Goal: Book appointment/travel/reservation

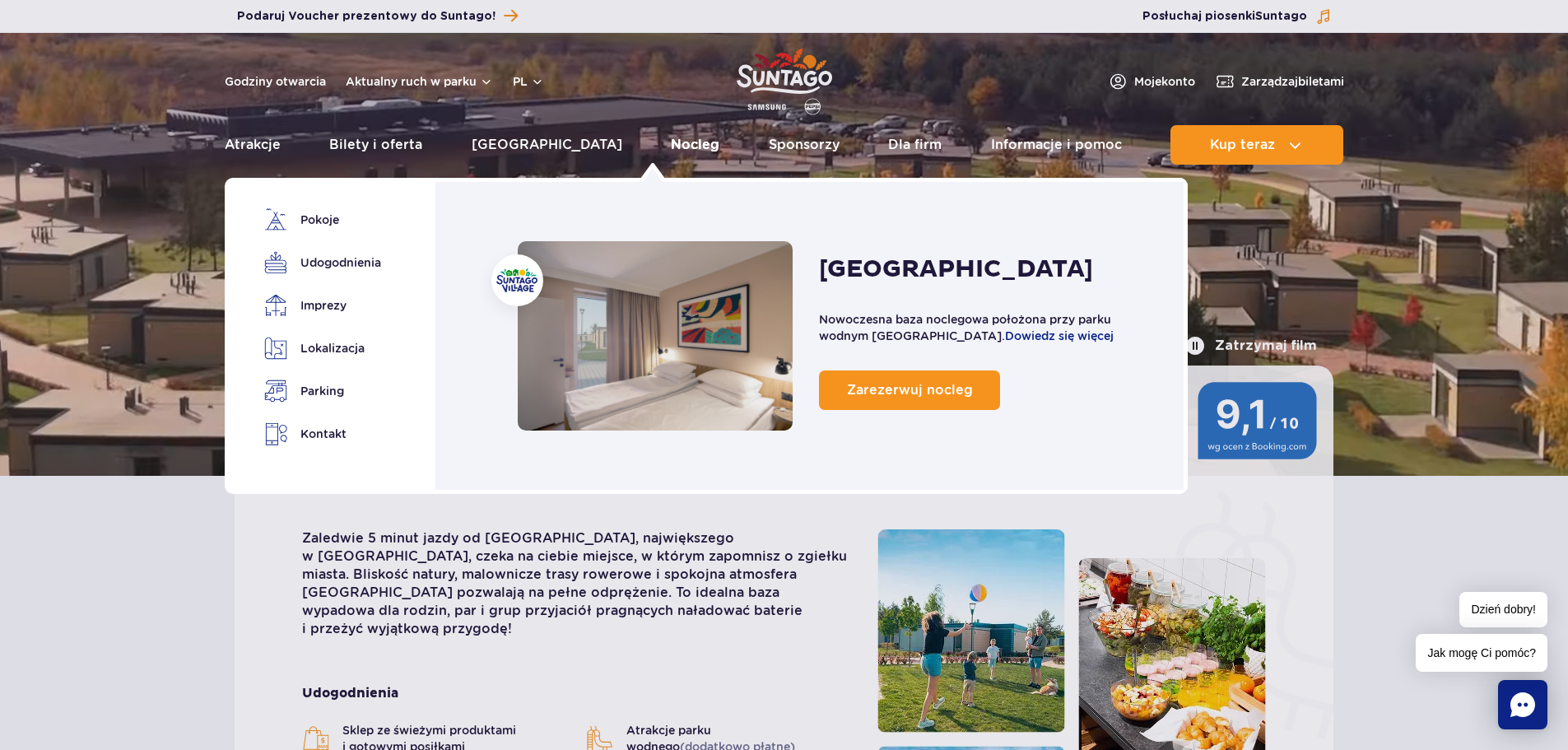
click at [671, 145] on link "Nocleg" at bounding box center [695, 145] width 49 height 40
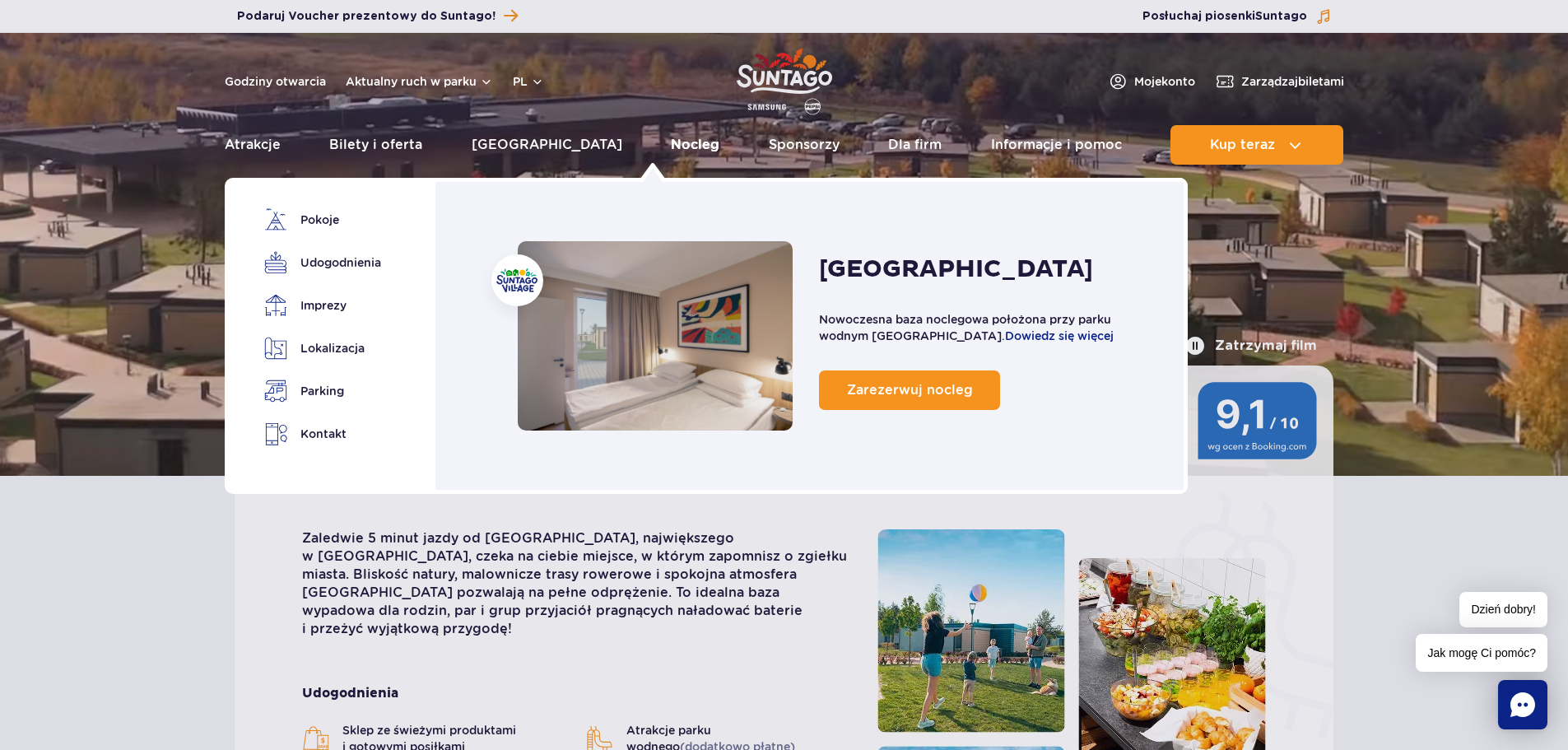
click at [671, 140] on link "Nocleg" at bounding box center [695, 145] width 49 height 40
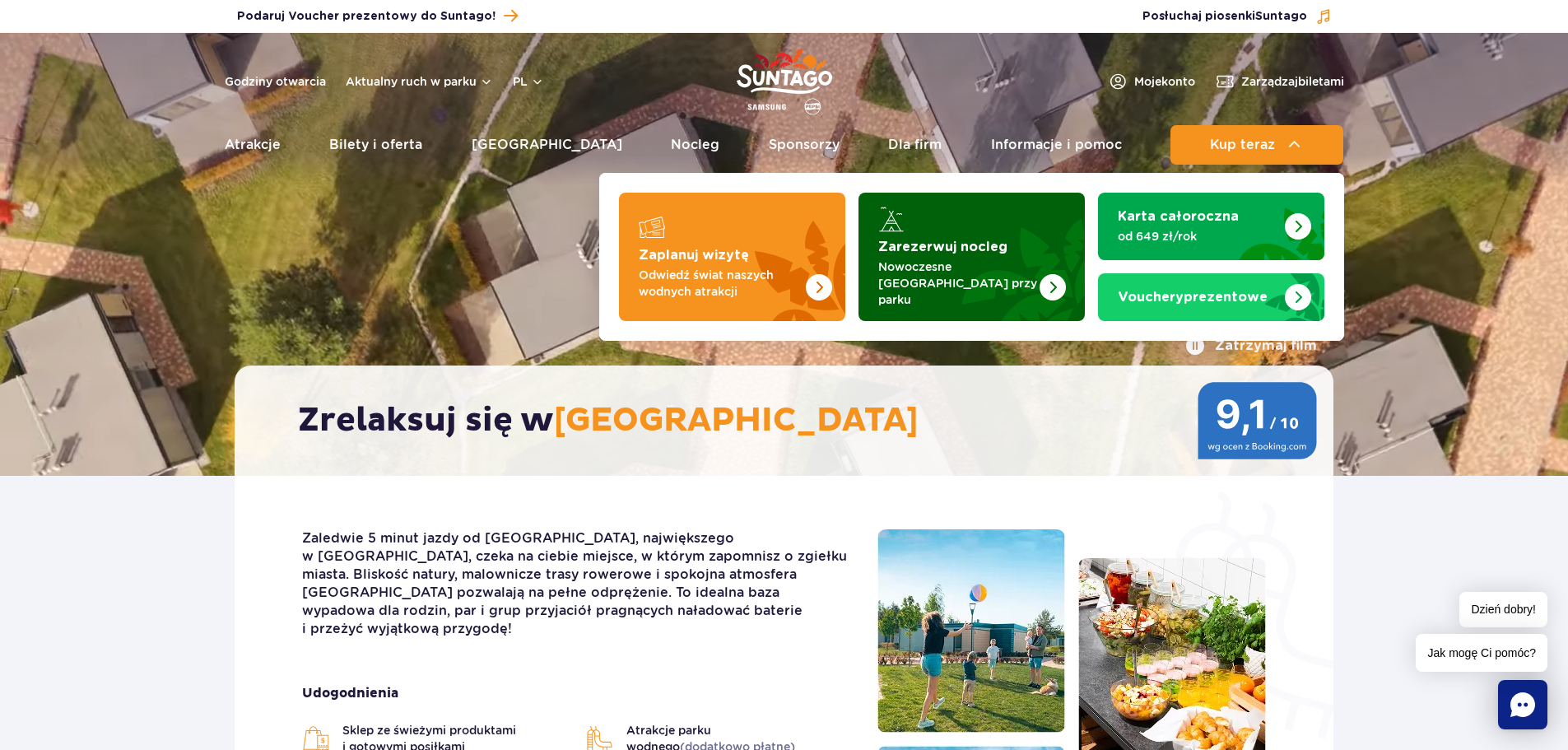
click at [960, 258] on img "Zarezerwuj nocleg" at bounding box center [1013, 256] width 145 height 128
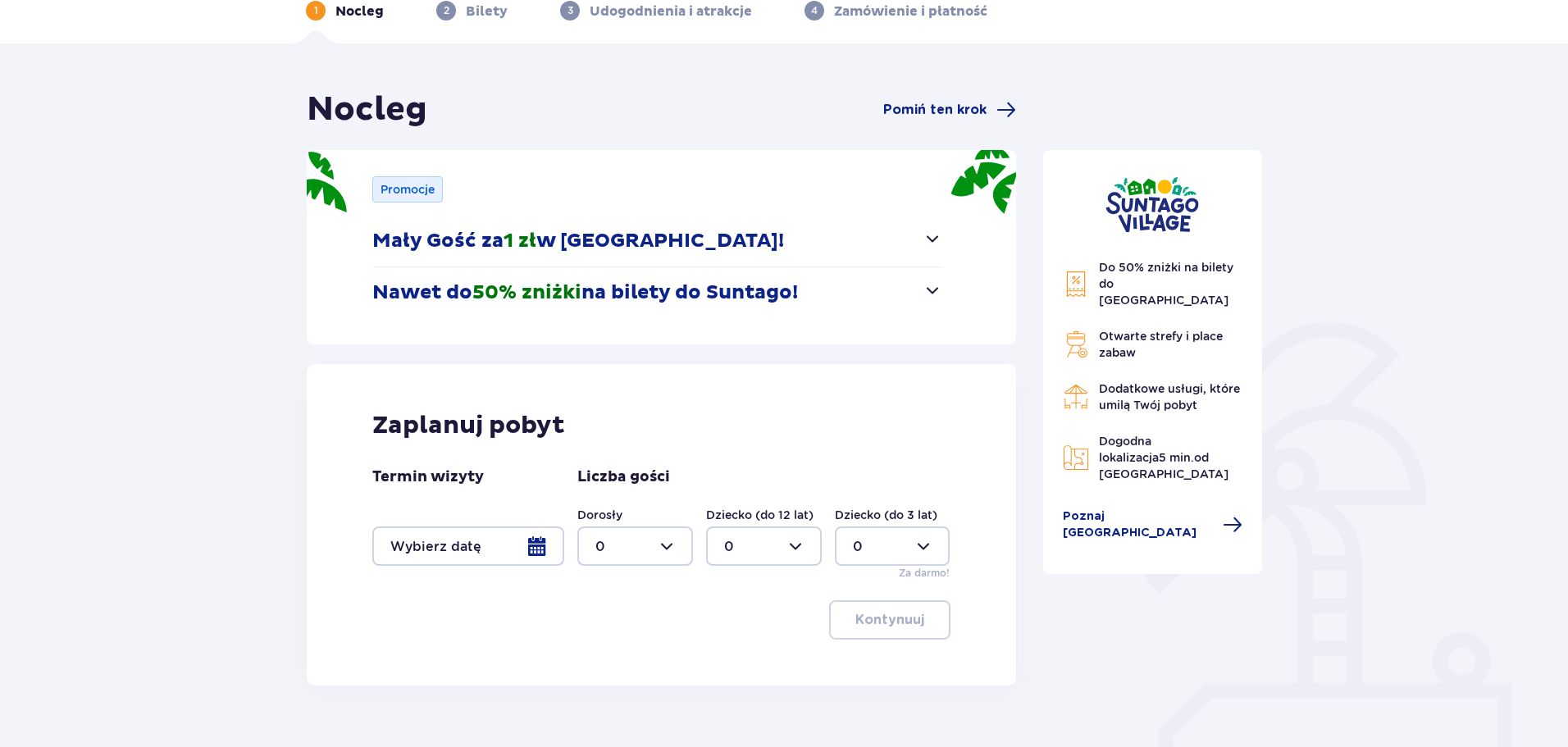
scroll to position [164, 0]
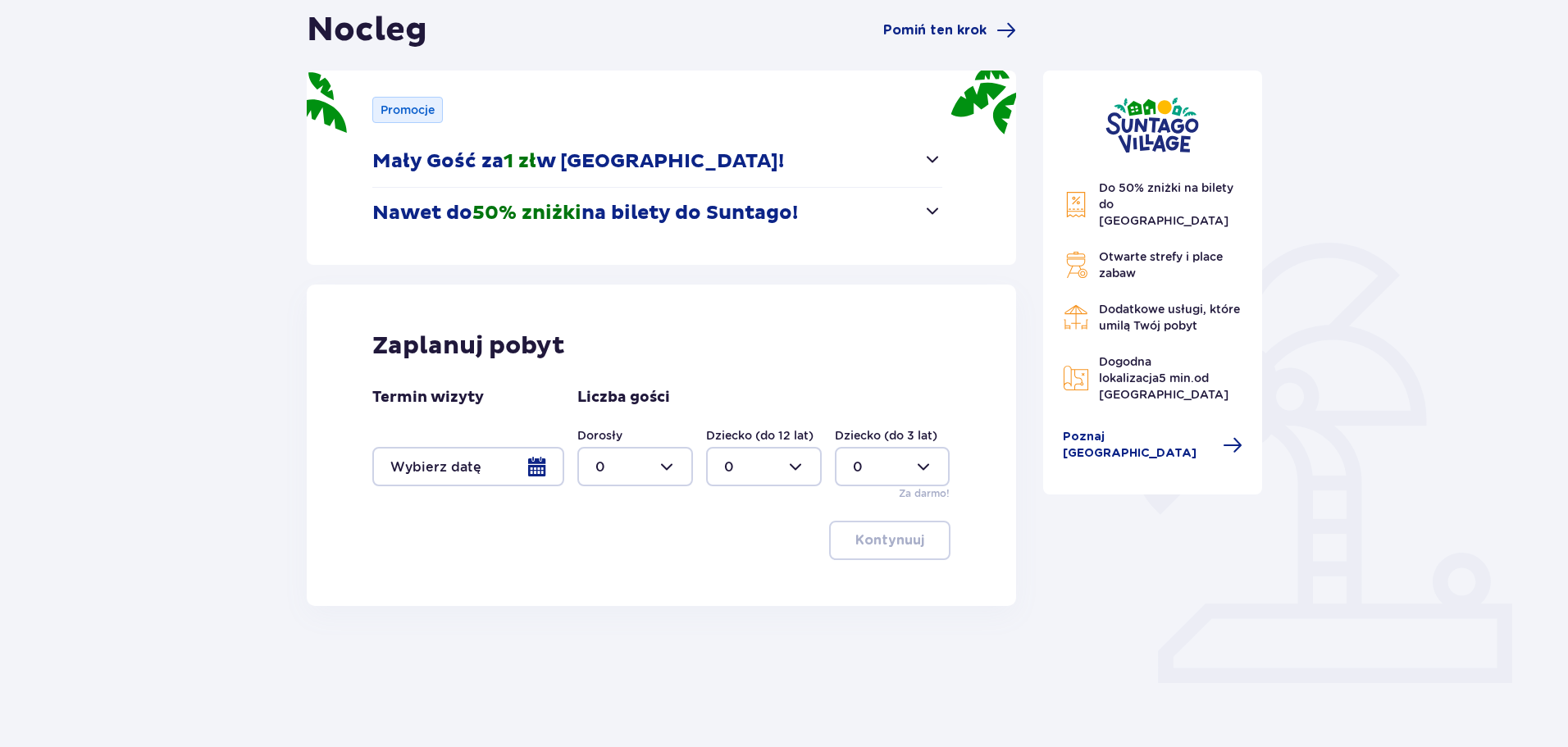
click at [531, 465] on div at bounding box center [468, 466] width 192 height 40
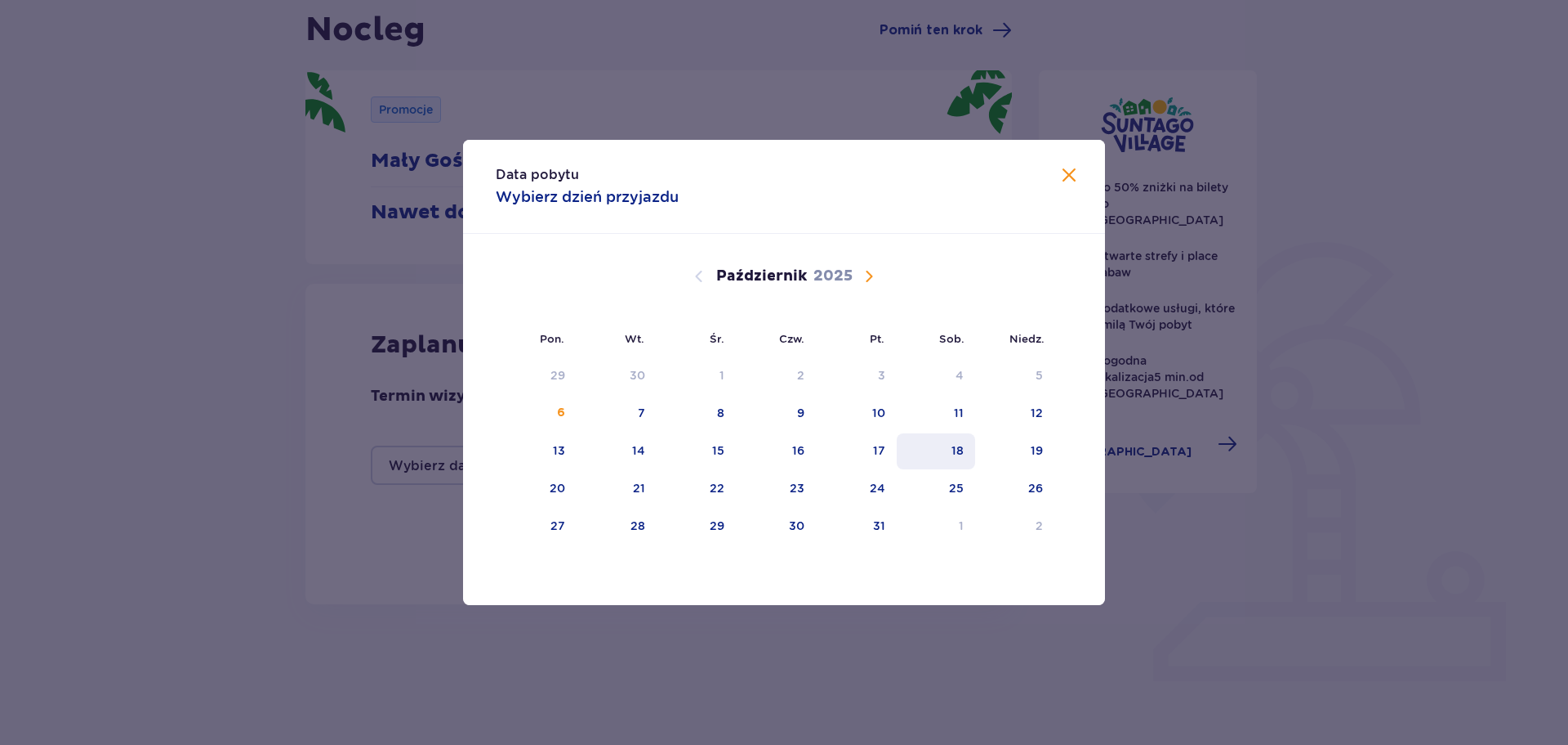
click at [958, 447] on div "18" at bounding box center [958, 450] width 12 height 17
click at [1034, 451] on div "19" at bounding box center [1037, 450] width 12 height 17
type input "18.10.25 - 19.10.25"
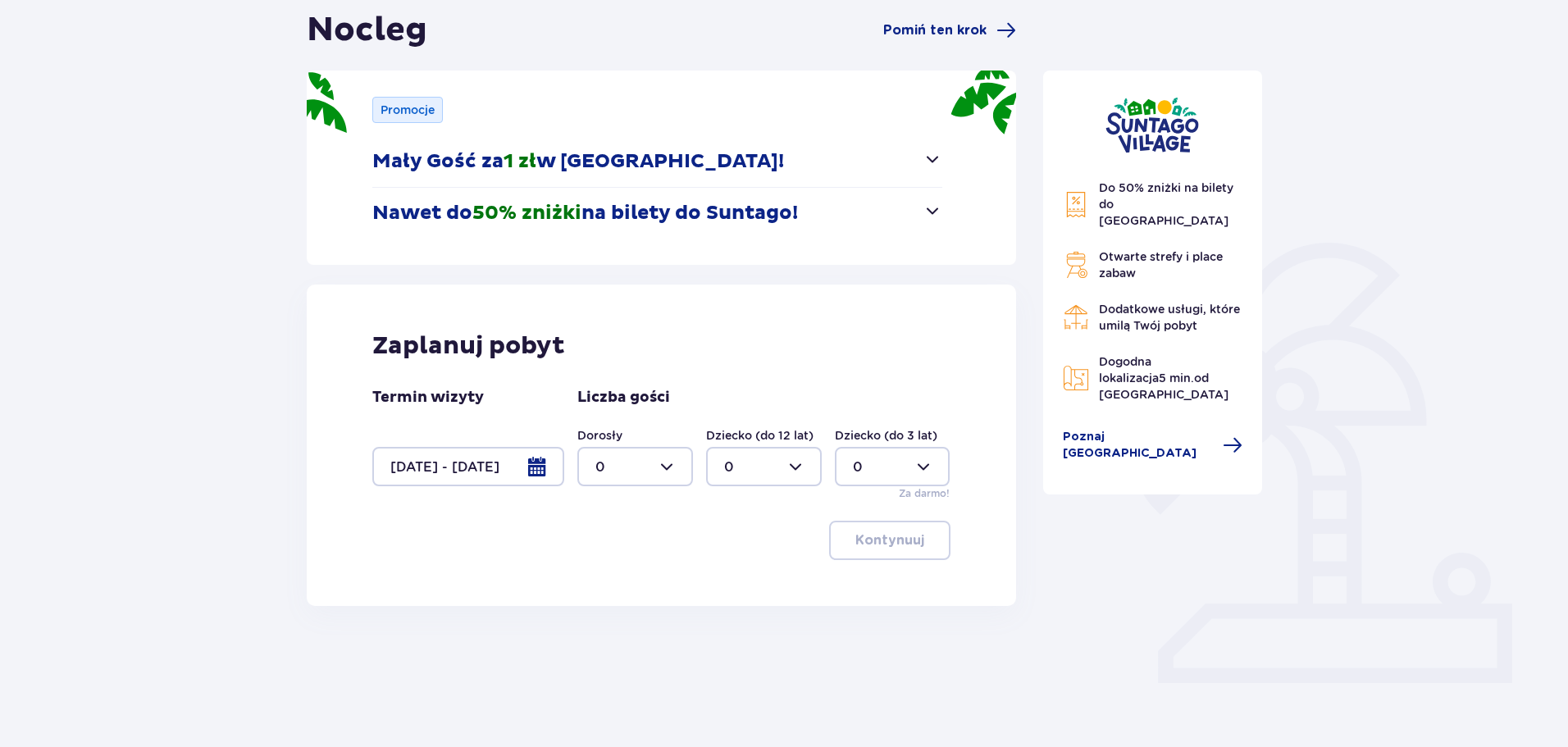
click at [669, 468] on div at bounding box center [635, 466] width 115 height 40
click at [610, 618] on div "18" at bounding box center [635, 626] width 79 height 18
type input "18"
click at [889, 537] on p "Kontynuuj" at bounding box center [889, 540] width 69 height 18
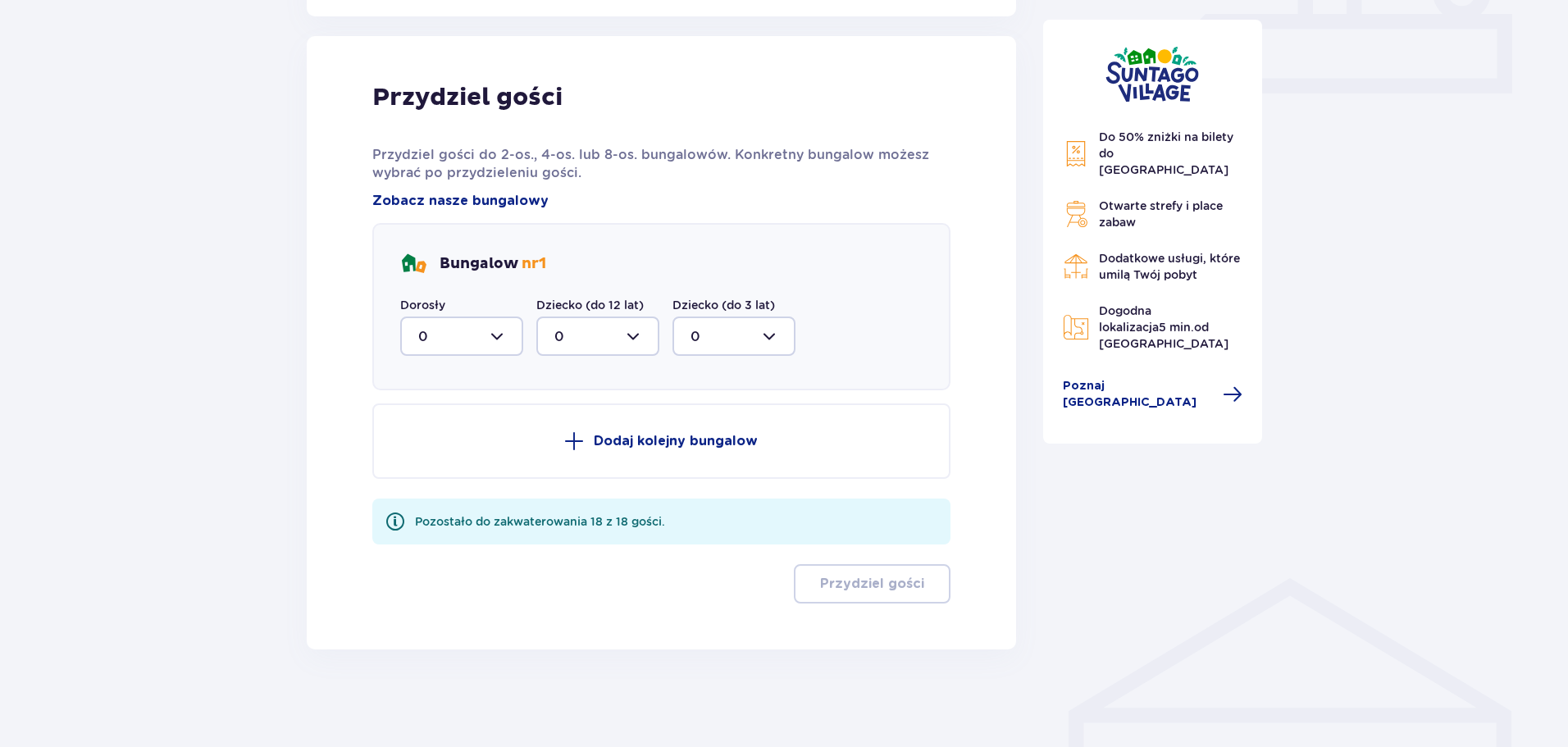
scroll to position [754, 0]
click at [498, 333] on div at bounding box center [462, 335] width 123 height 40
click at [437, 494] on div "8" at bounding box center [461, 494] width 87 height 18
type input "8"
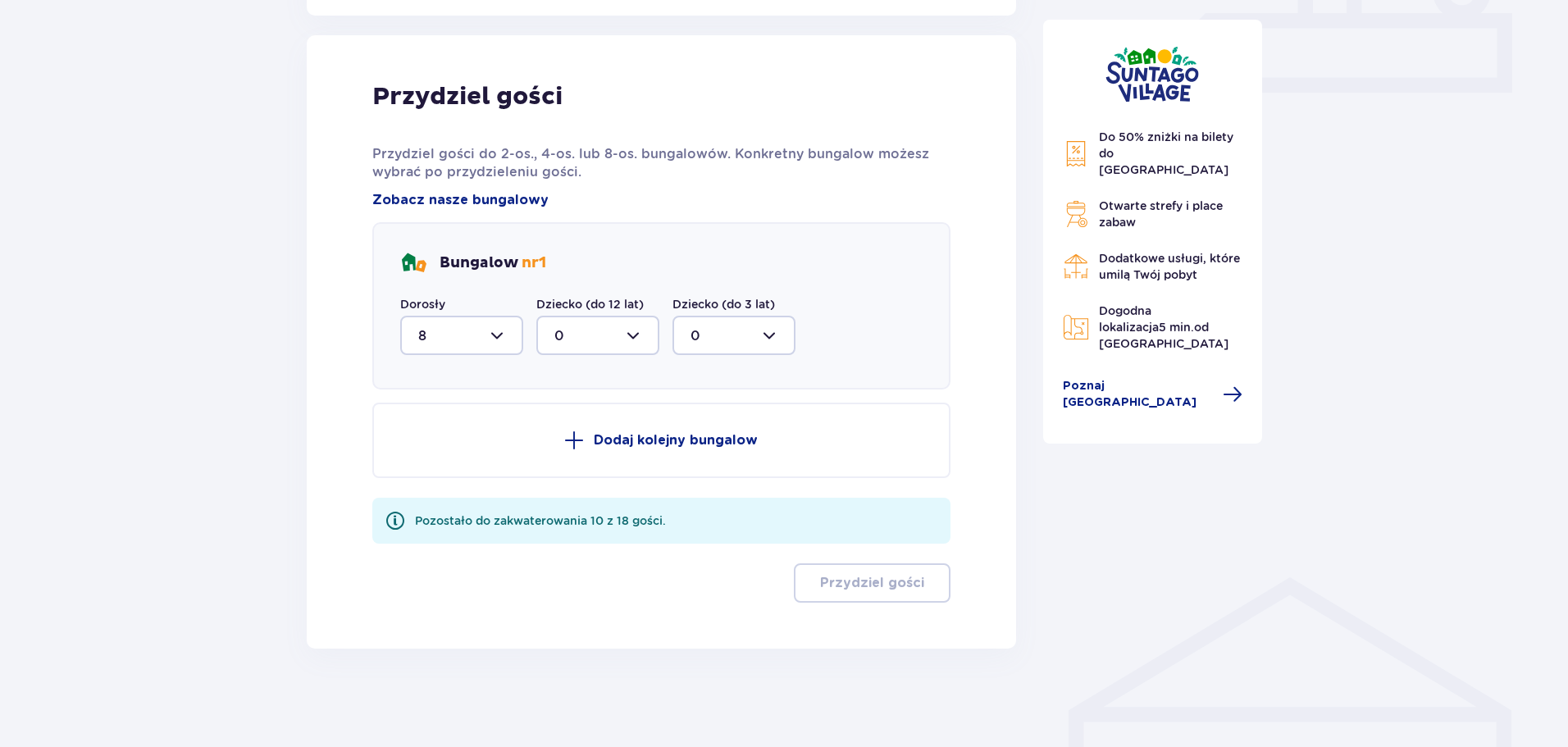
click at [690, 430] on button "Dodaj kolejny bungalow" at bounding box center [661, 440] width 578 height 76
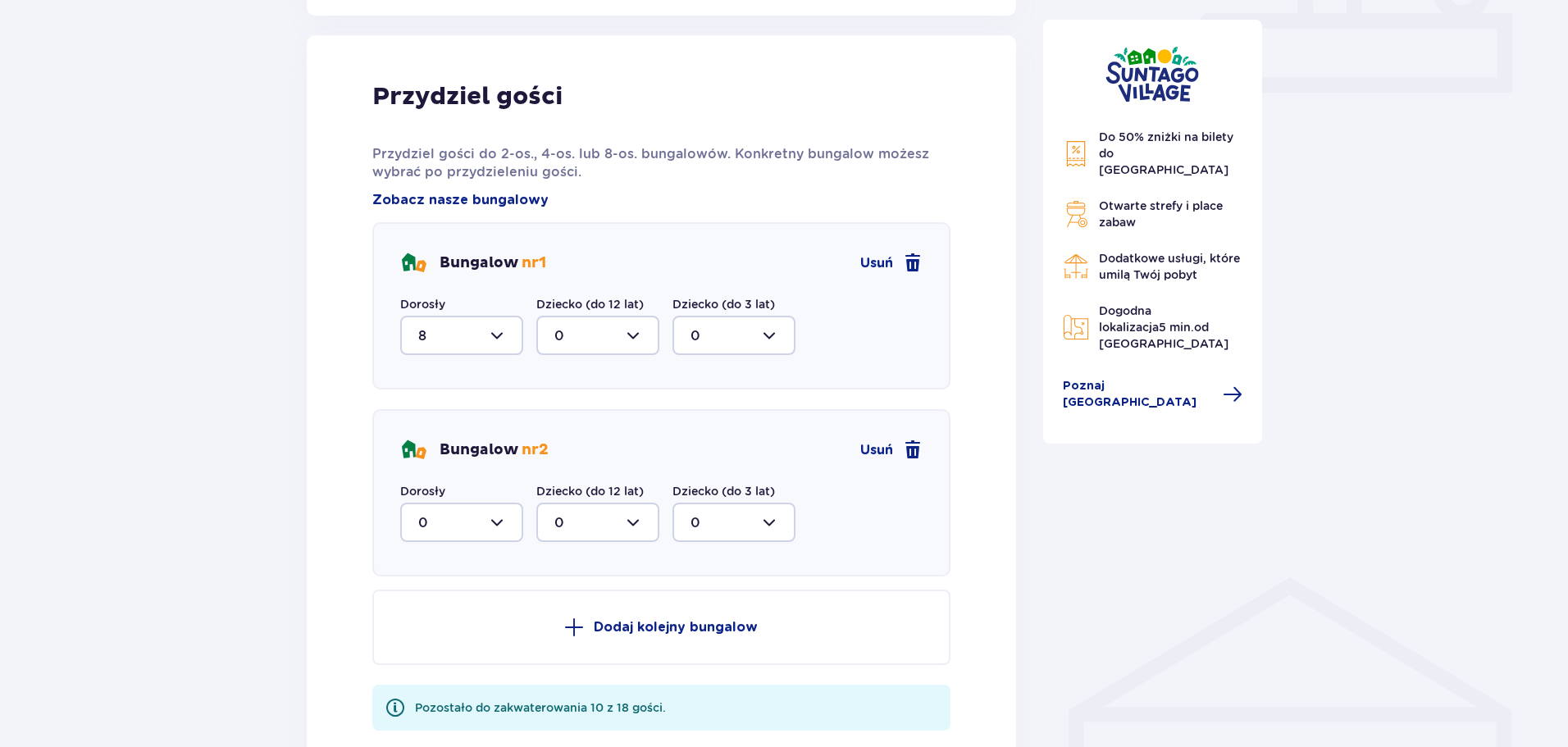
click at [506, 518] on div at bounding box center [462, 522] width 123 height 40
click at [454, 627] on div "4" at bounding box center [461, 625] width 87 height 18
type input "4"
click at [590, 620] on button "Dodaj kolejny bungalow" at bounding box center [661, 627] width 578 height 76
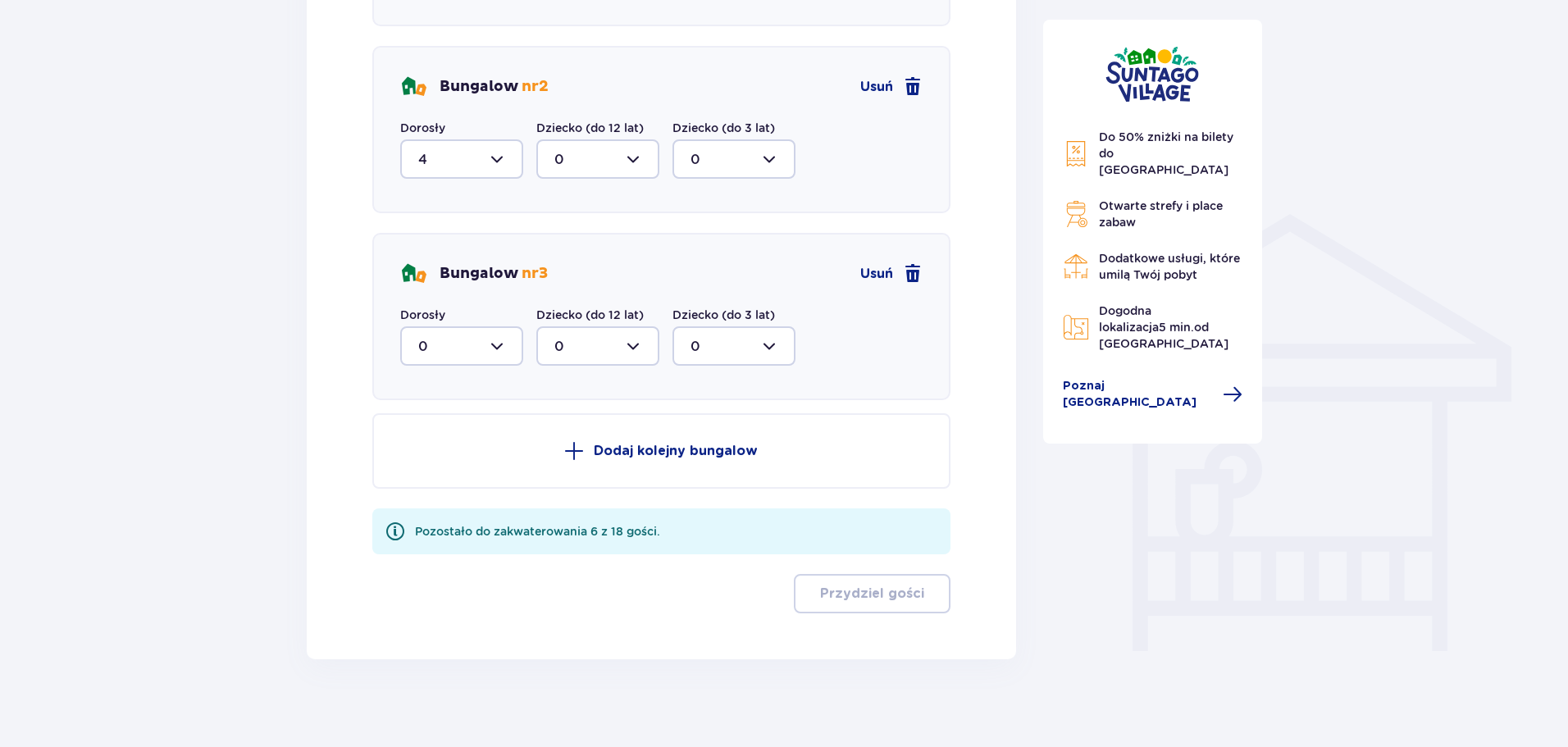
scroll to position [1128, 0]
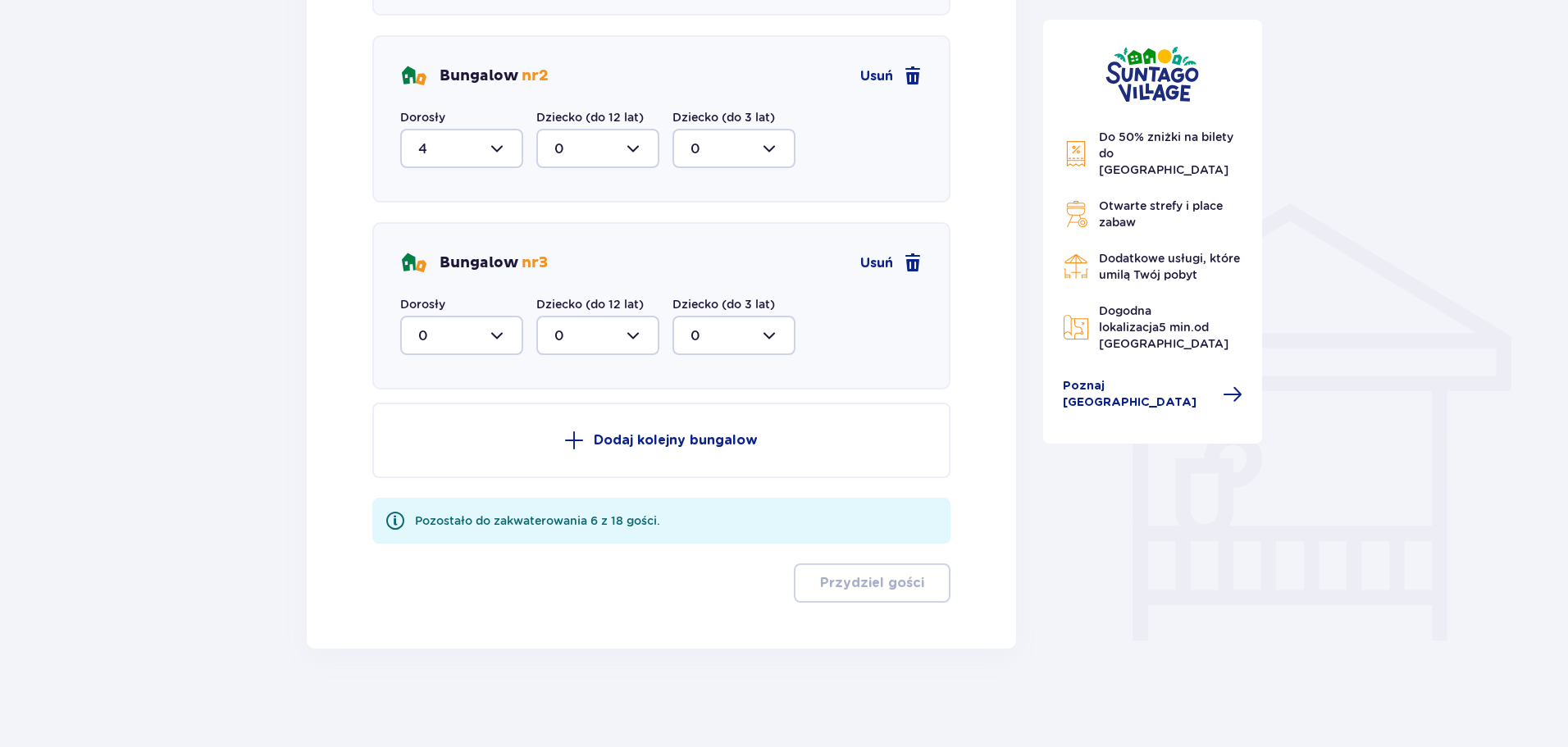
click at [499, 341] on div at bounding box center [462, 335] width 123 height 40
click at [442, 505] on span "3" at bounding box center [461, 488] width 120 height 34
click at [476, 338] on div at bounding box center [462, 335] width 123 height 40
click at [442, 483] on div "3" at bounding box center [461, 488] width 87 height 18
click at [662, 433] on p "Dodaj kolejny bungalow" at bounding box center [675, 440] width 164 height 18
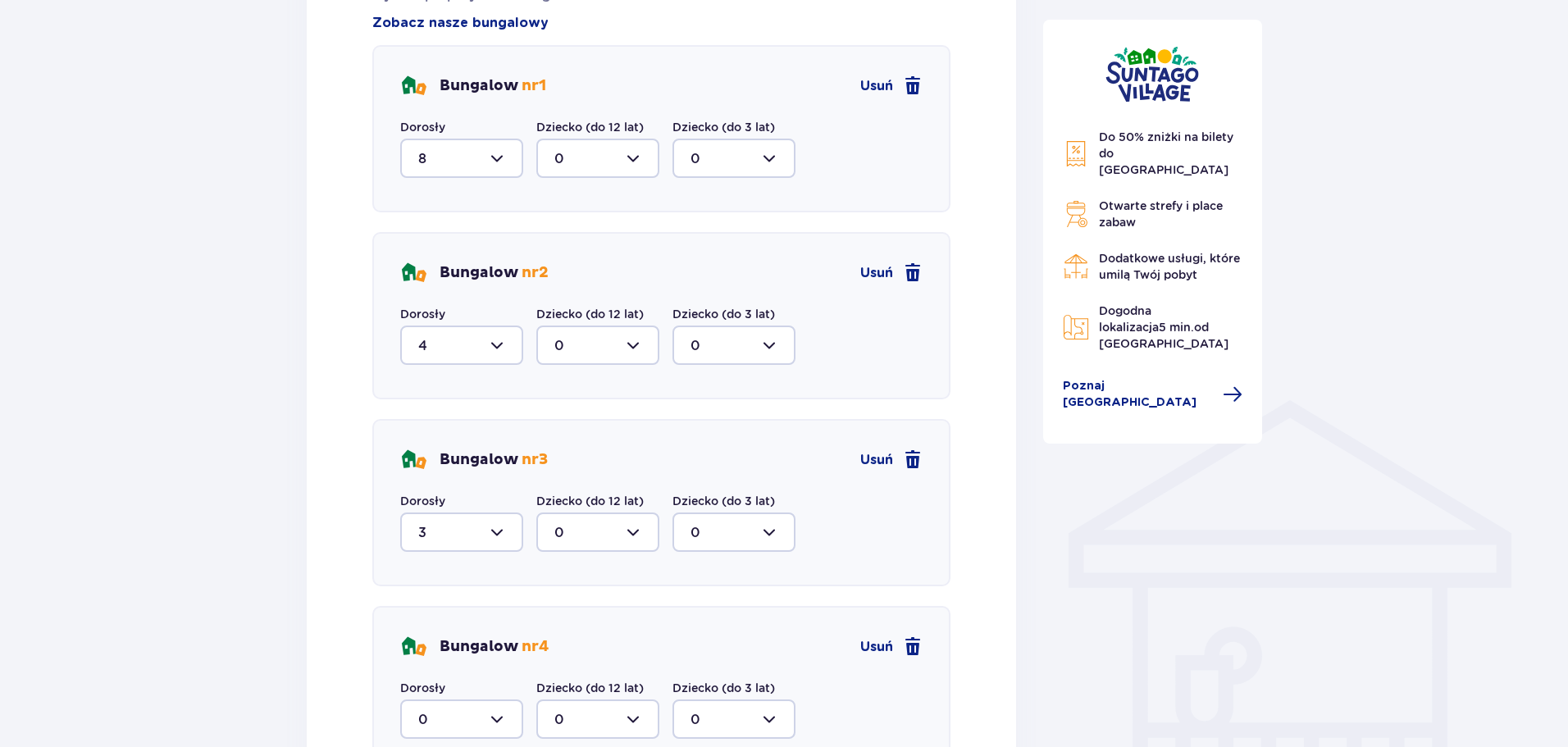
scroll to position [972, 0]
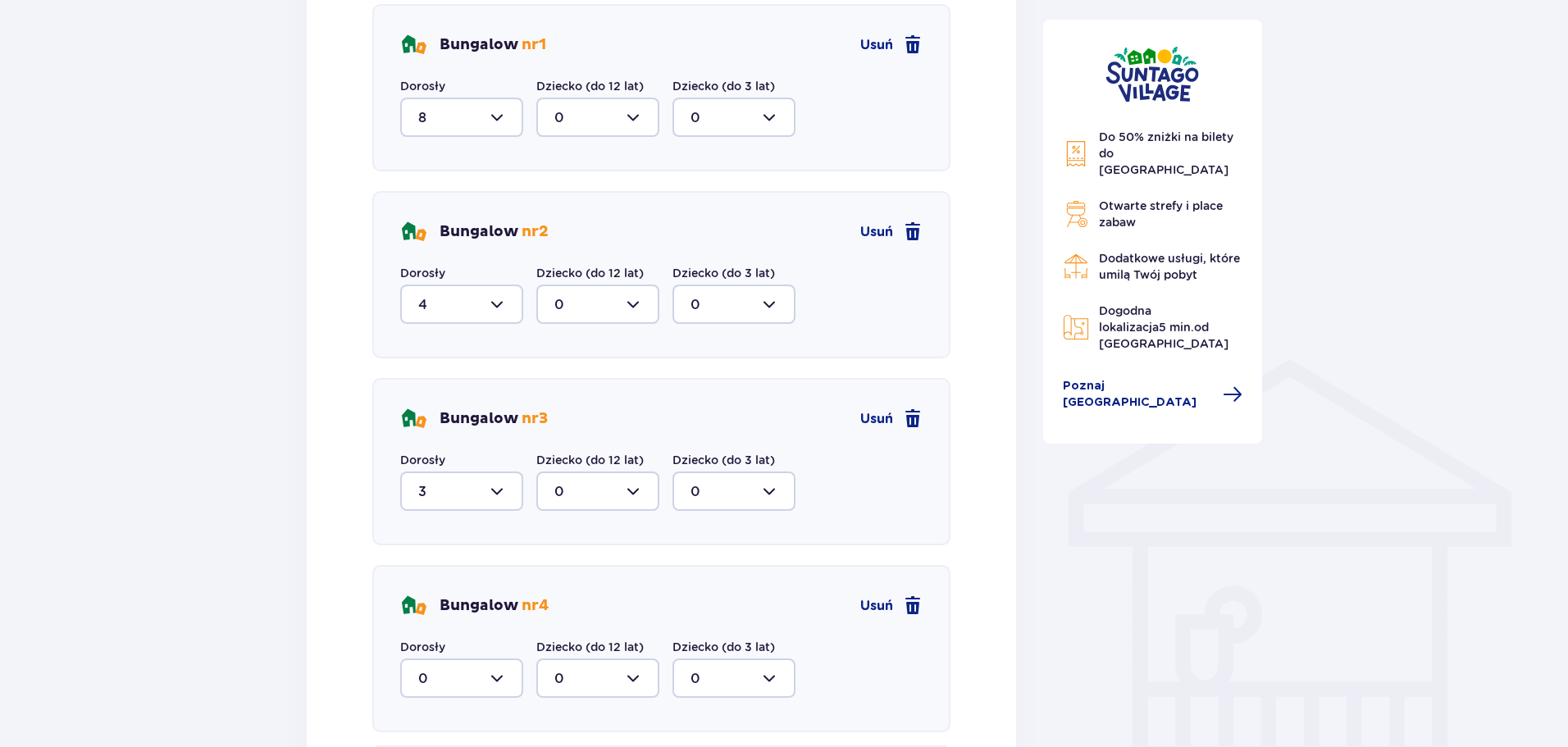
click at [506, 480] on div at bounding box center [462, 491] width 123 height 40
click at [440, 581] on div "4" at bounding box center [461, 582] width 87 height 18
type input "4"
click at [912, 609] on span at bounding box center [912, 605] width 19 height 19
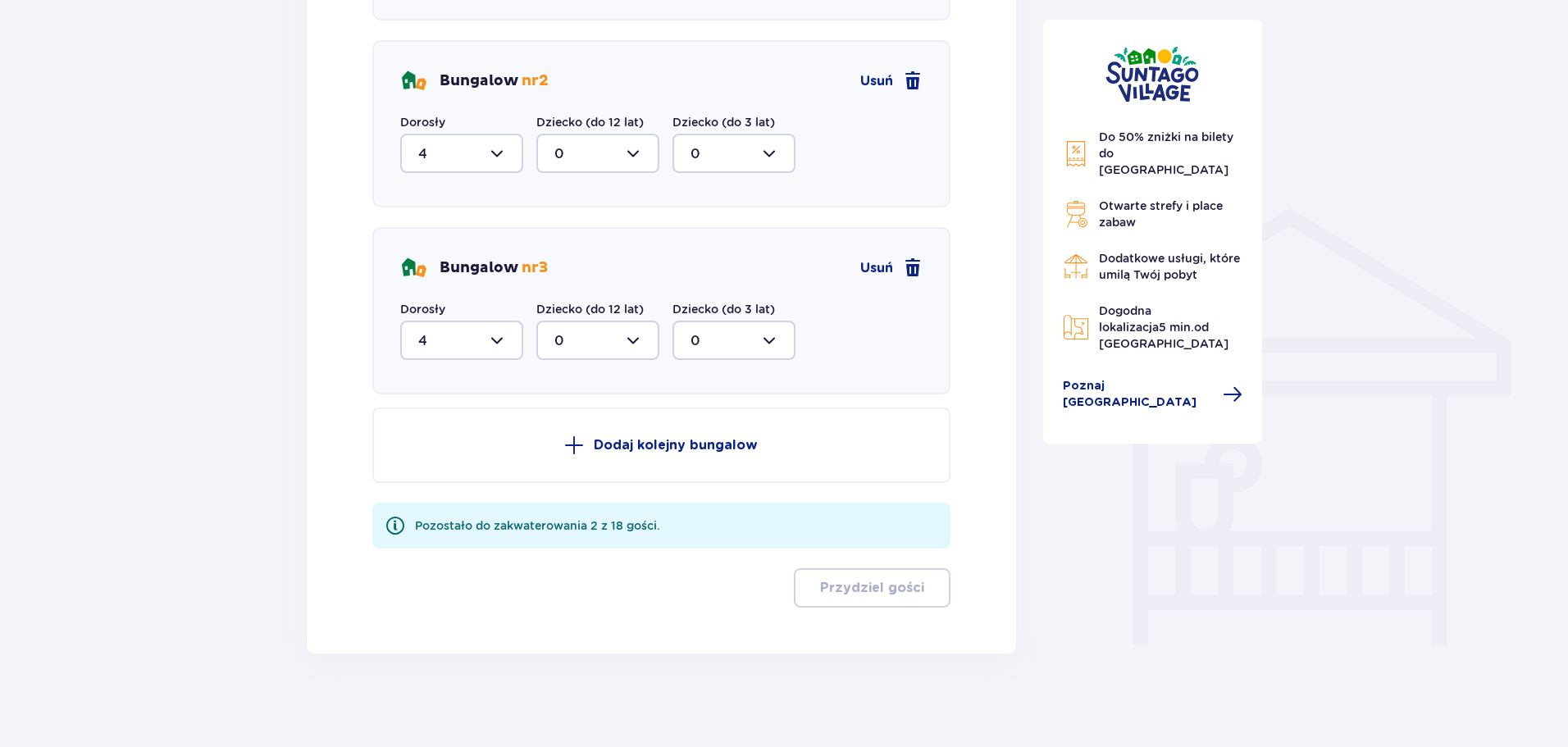
scroll to position [1128, 0]
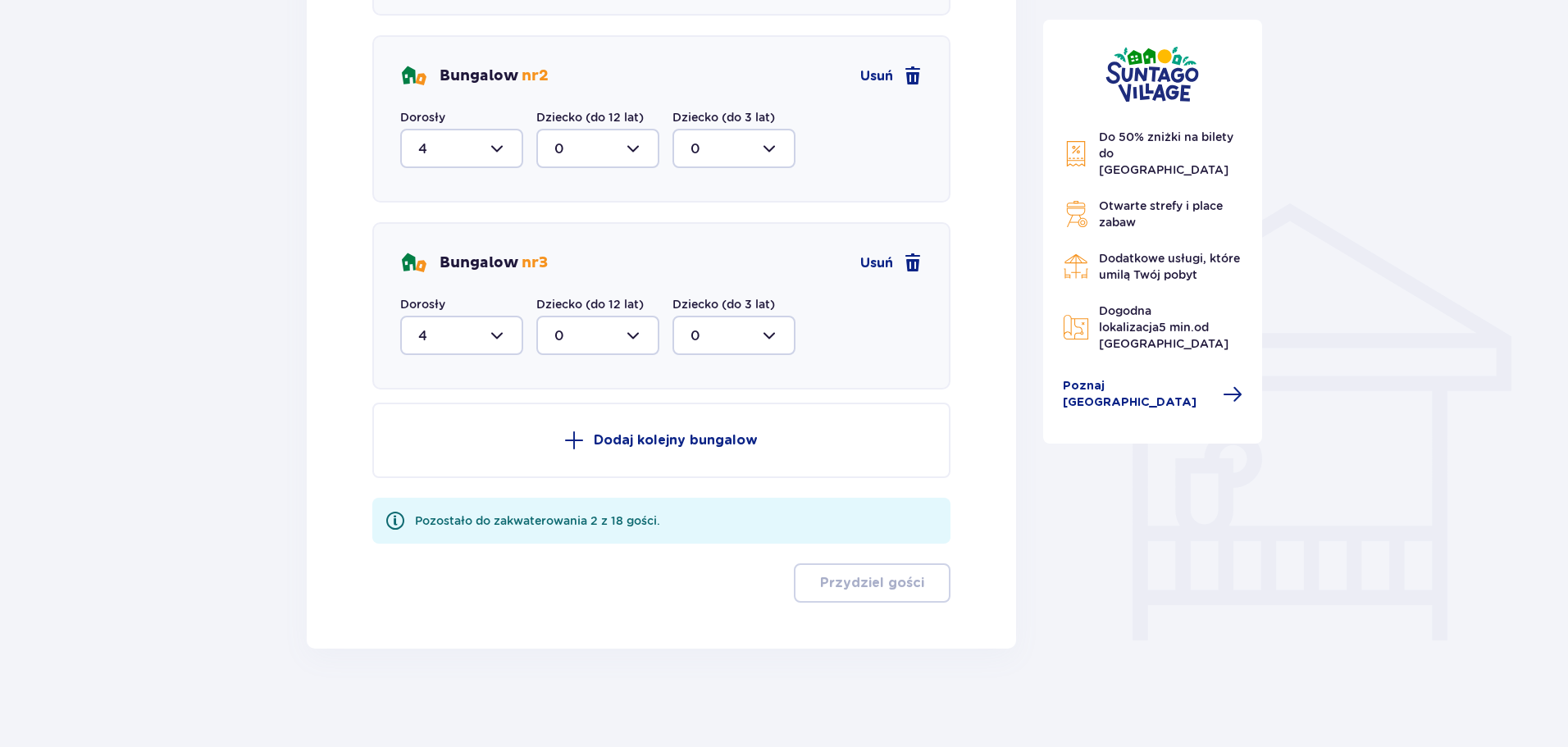
click at [563, 430] on button "Dodaj kolejny bungalow" at bounding box center [661, 440] width 578 height 76
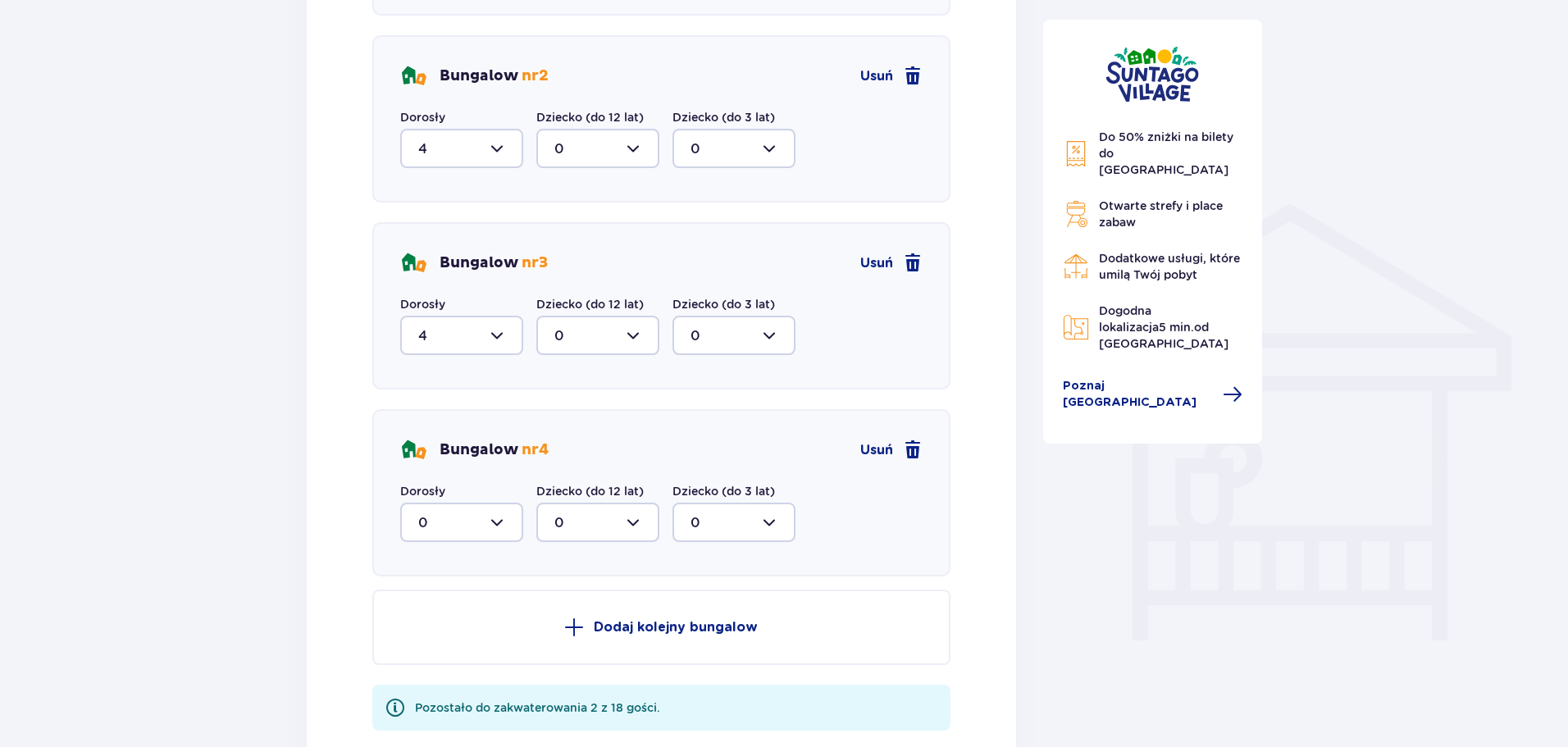
click at [491, 520] on div at bounding box center [462, 522] width 123 height 40
click at [424, 640] on p "2" at bounding box center [422, 641] width 8 height 18
type input "2"
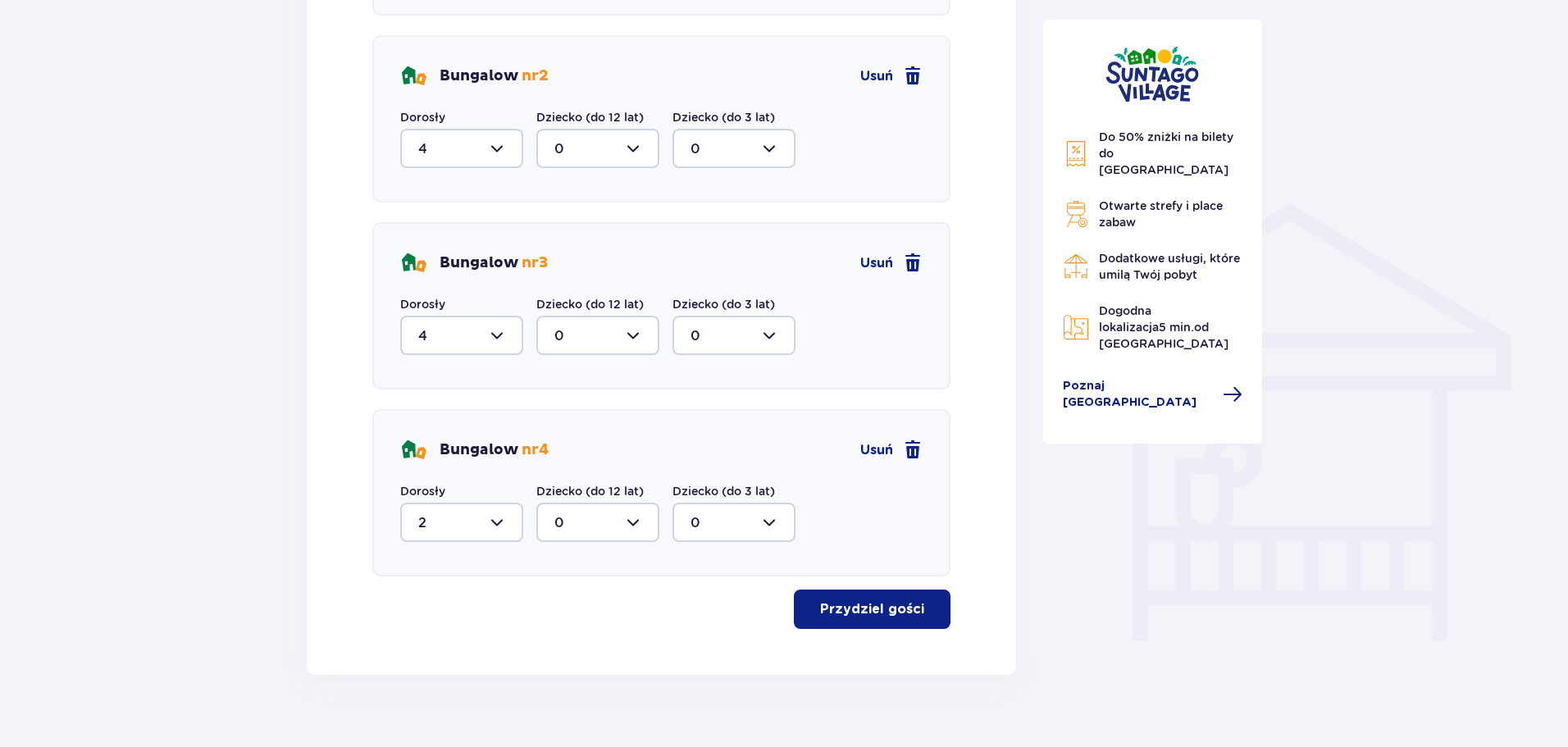
click at [843, 611] on p "Przydziel gości" at bounding box center [872, 609] width 104 height 18
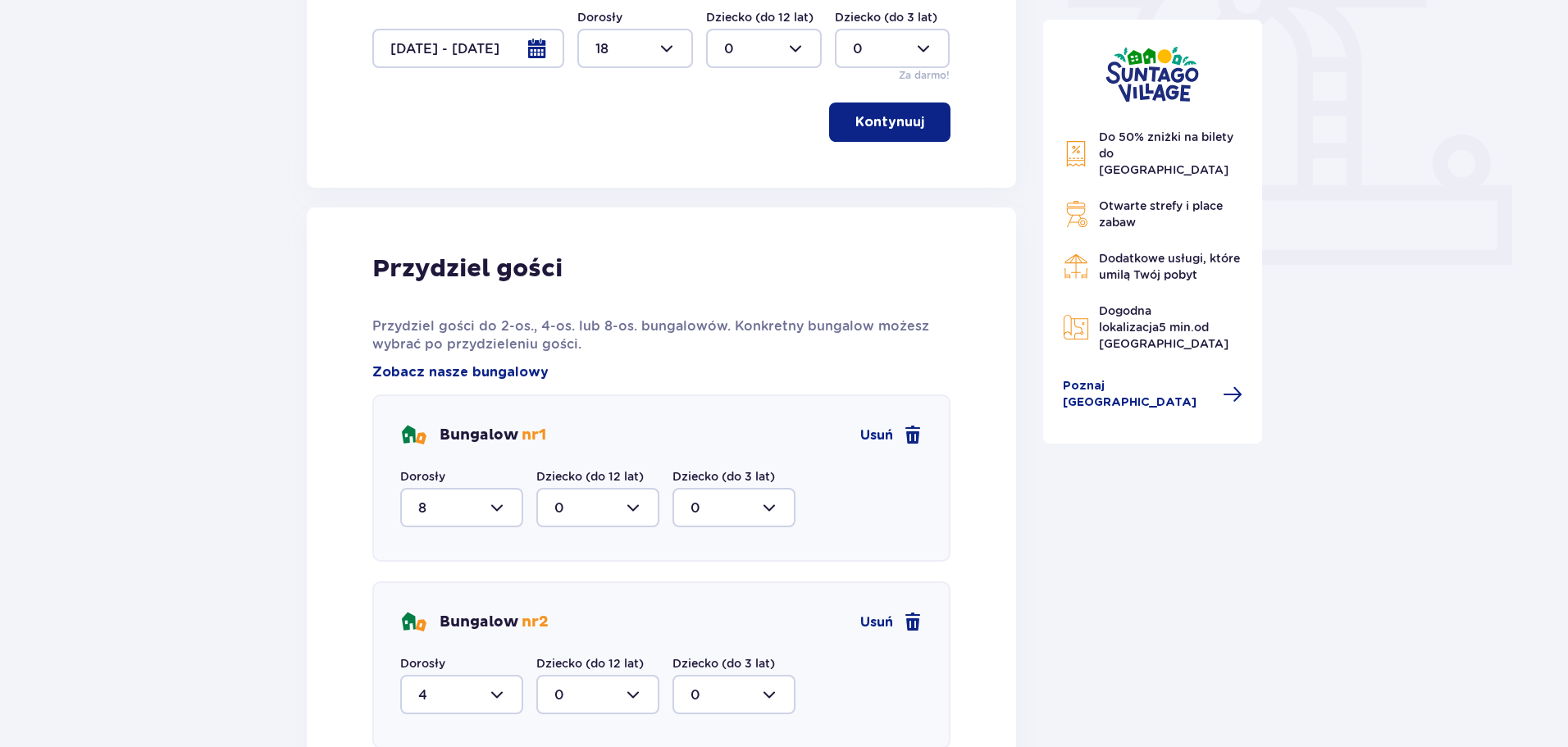
scroll to position [633, 0]
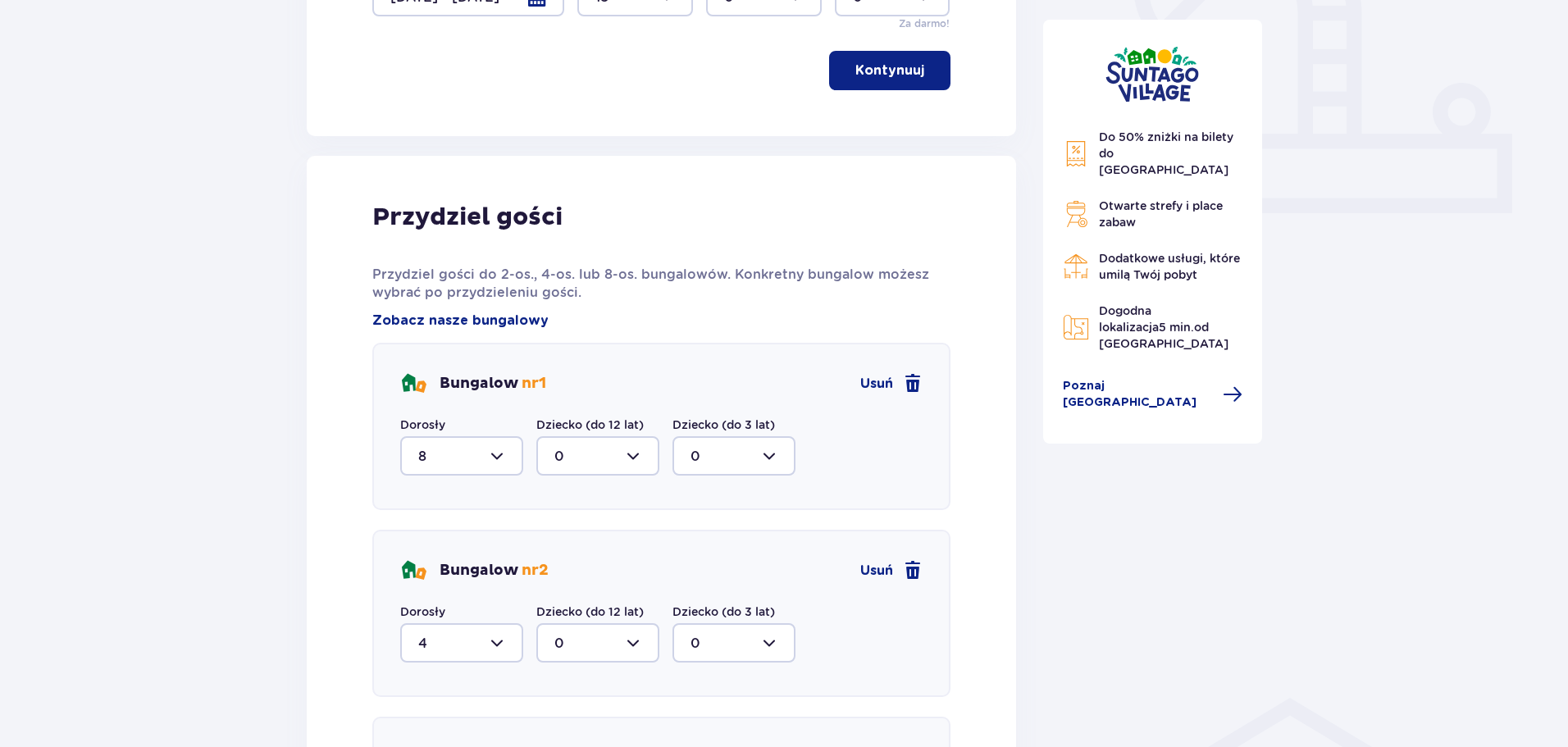
click at [497, 667] on div "Bungalow nr 2 Usuń Dorosły 4 Dziecko (do 12 lat) 0 Dziecko (do 3 lat) 0" at bounding box center [661, 613] width 578 height 167
click at [490, 638] on div at bounding box center [462, 642] width 123 height 40
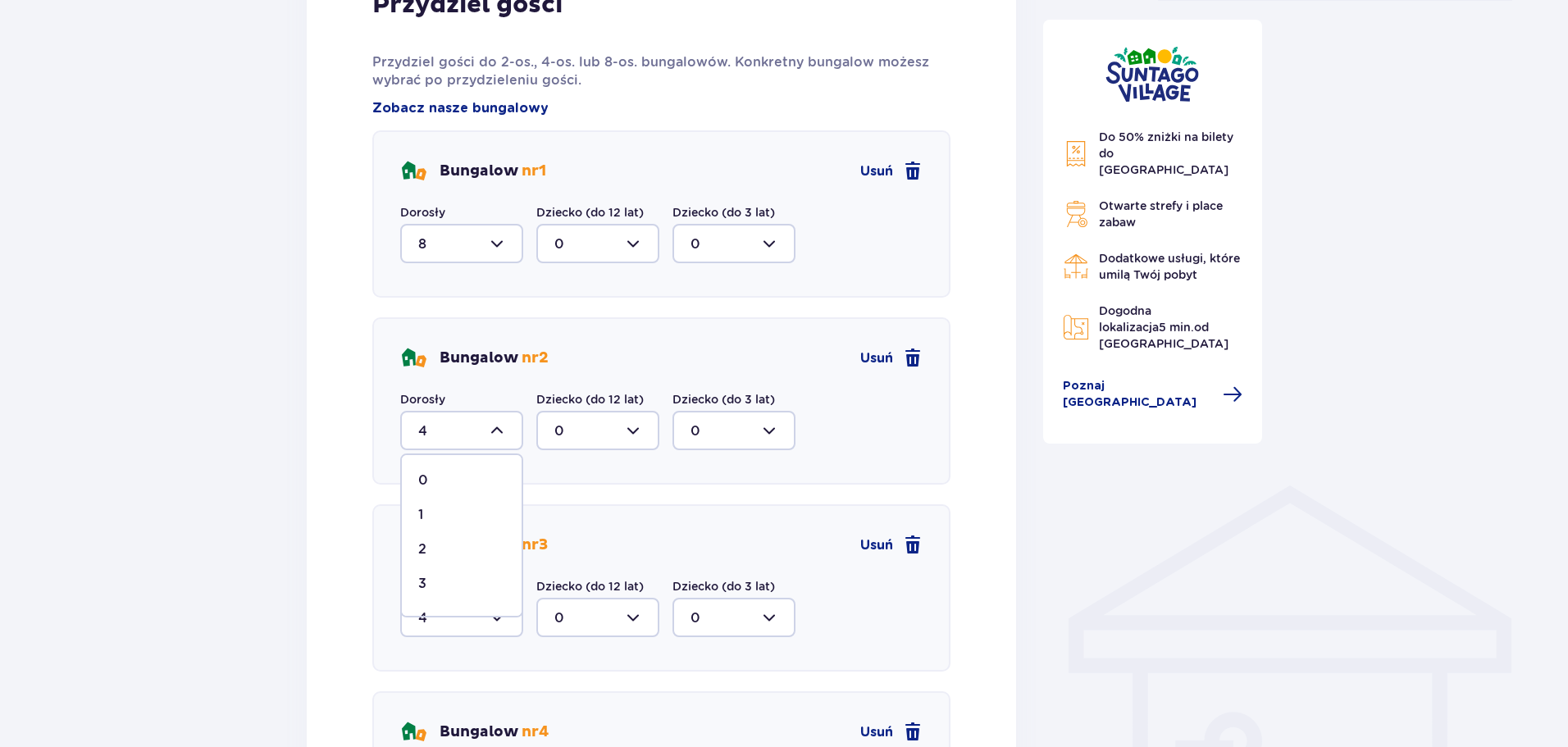
scroll to position [927, 0]
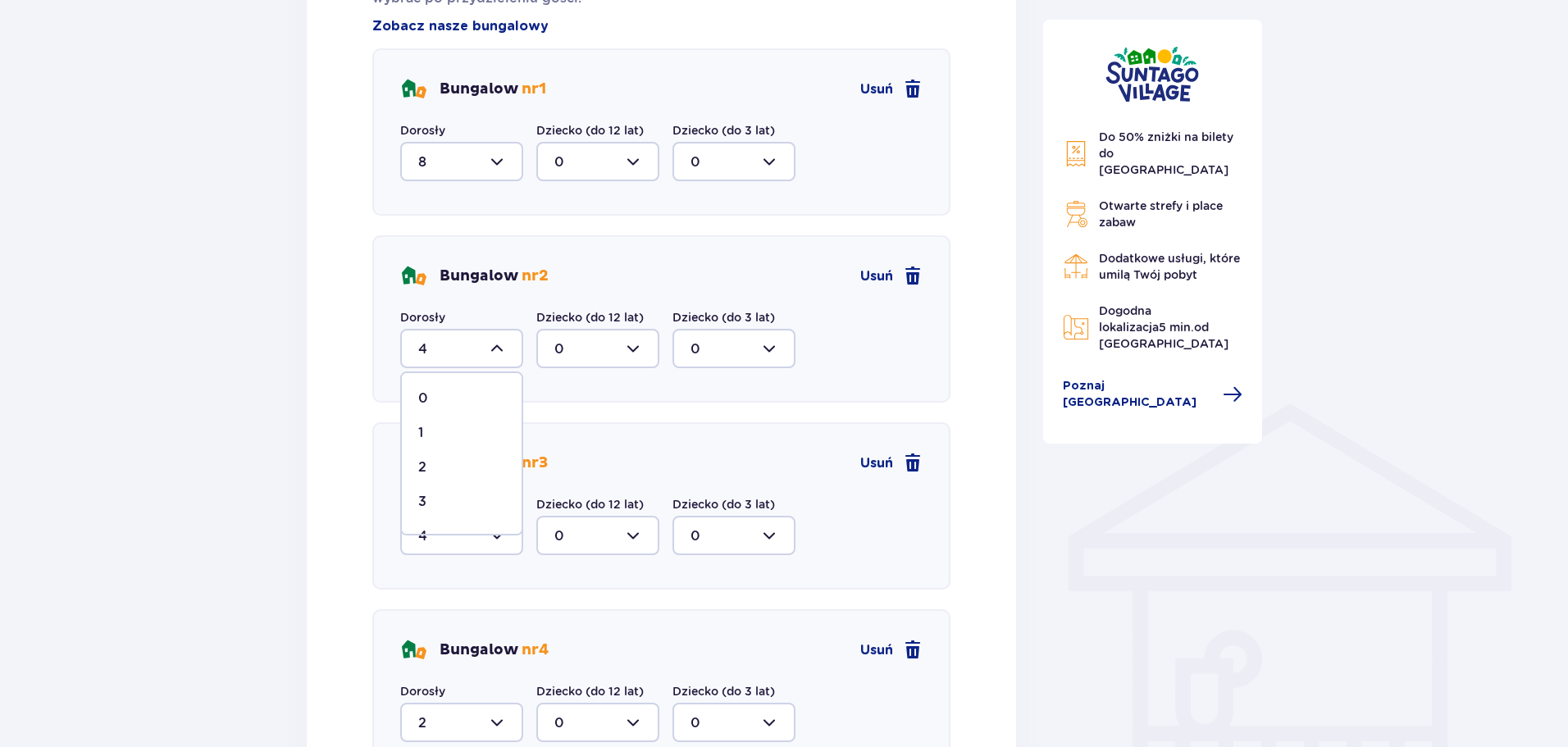
click at [477, 336] on div at bounding box center [462, 348] width 123 height 40
click at [491, 350] on div at bounding box center [462, 348] width 123 height 40
click at [918, 666] on div "Bungalow nr 4 Usuń Dorosły 2 Dziecko (do 12 lat) 0 Dziecko (do 3 lat) 0" at bounding box center [661, 692] width 578 height 167
click at [915, 654] on span at bounding box center [912, 649] width 19 height 19
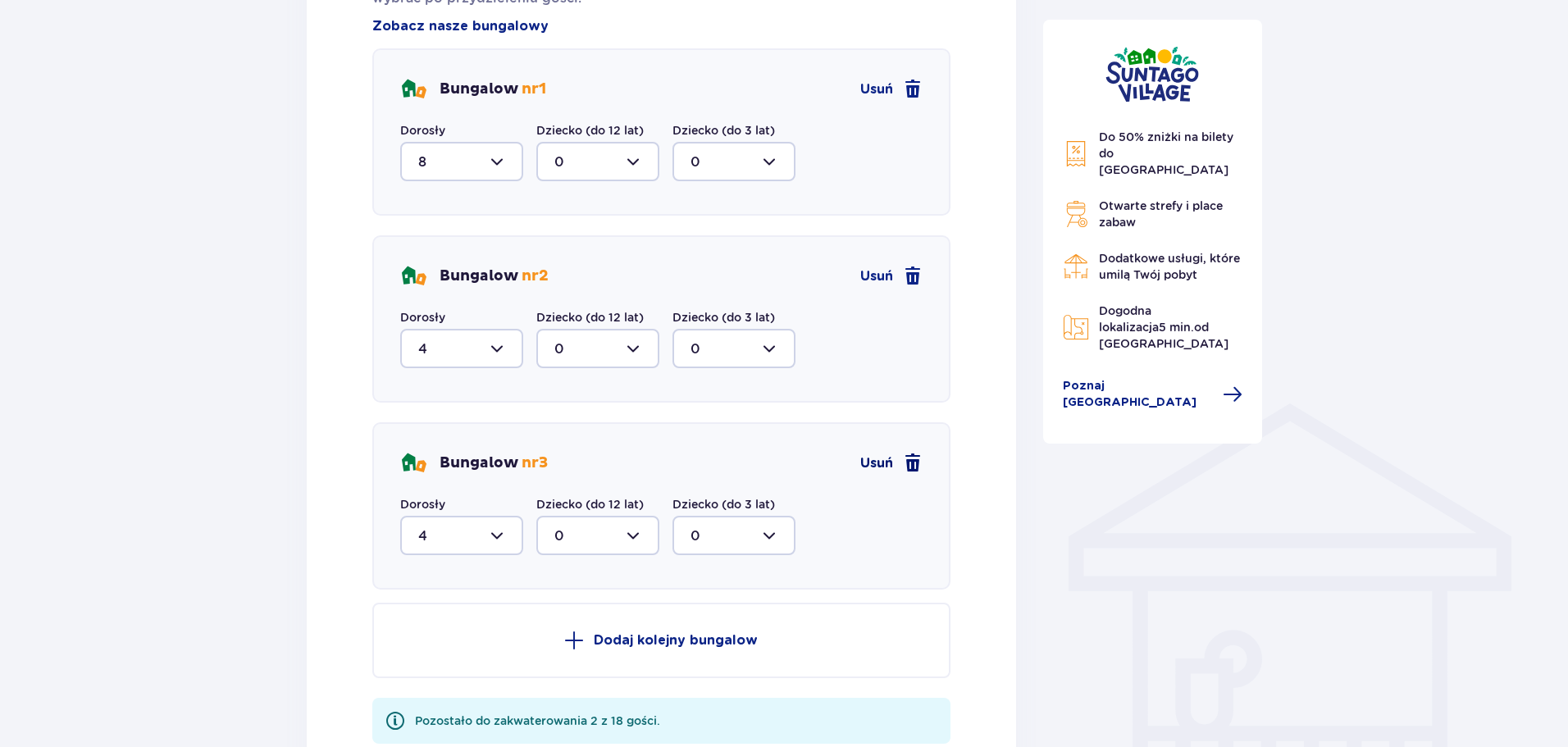
click at [915, 470] on span at bounding box center [912, 463] width 19 height 19
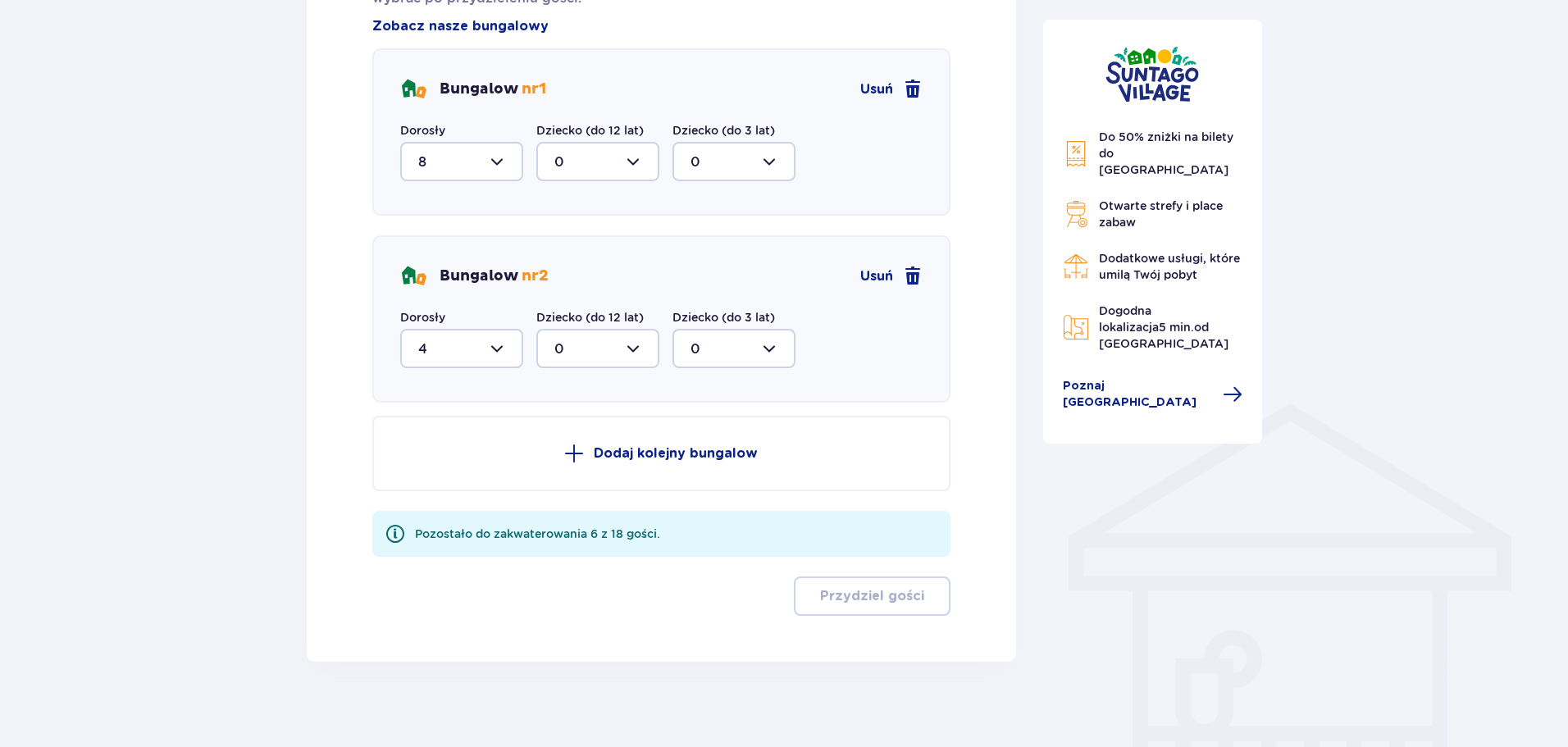
click at [510, 348] on div at bounding box center [462, 348] width 123 height 40
click at [424, 509] on p "8" at bounding box center [422, 508] width 8 height 18
type input "8"
click at [743, 443] on button "Dodaj kolejny bungalow" at bounding box center [661, 453] width 578 height 76
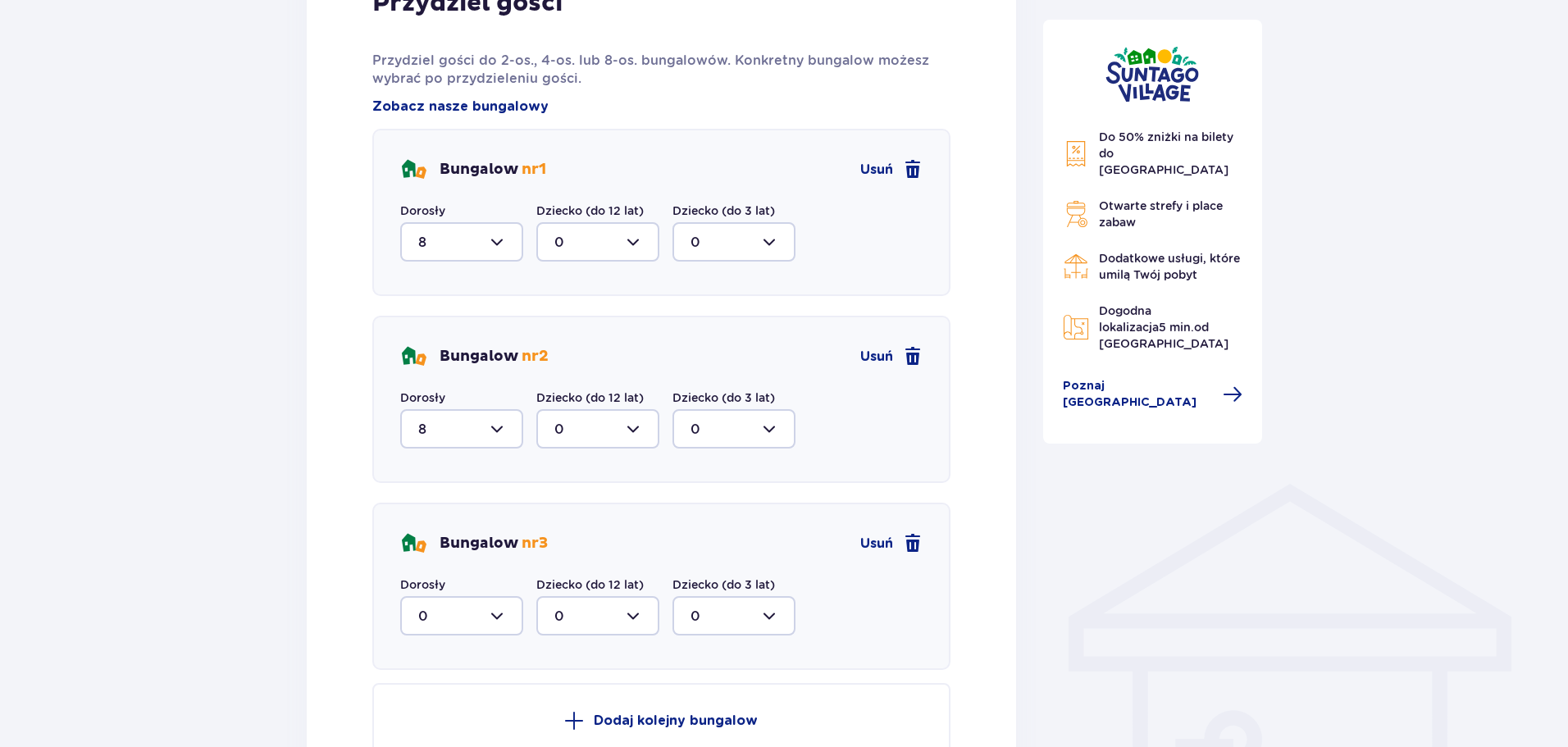
scroll to position [896, 0]
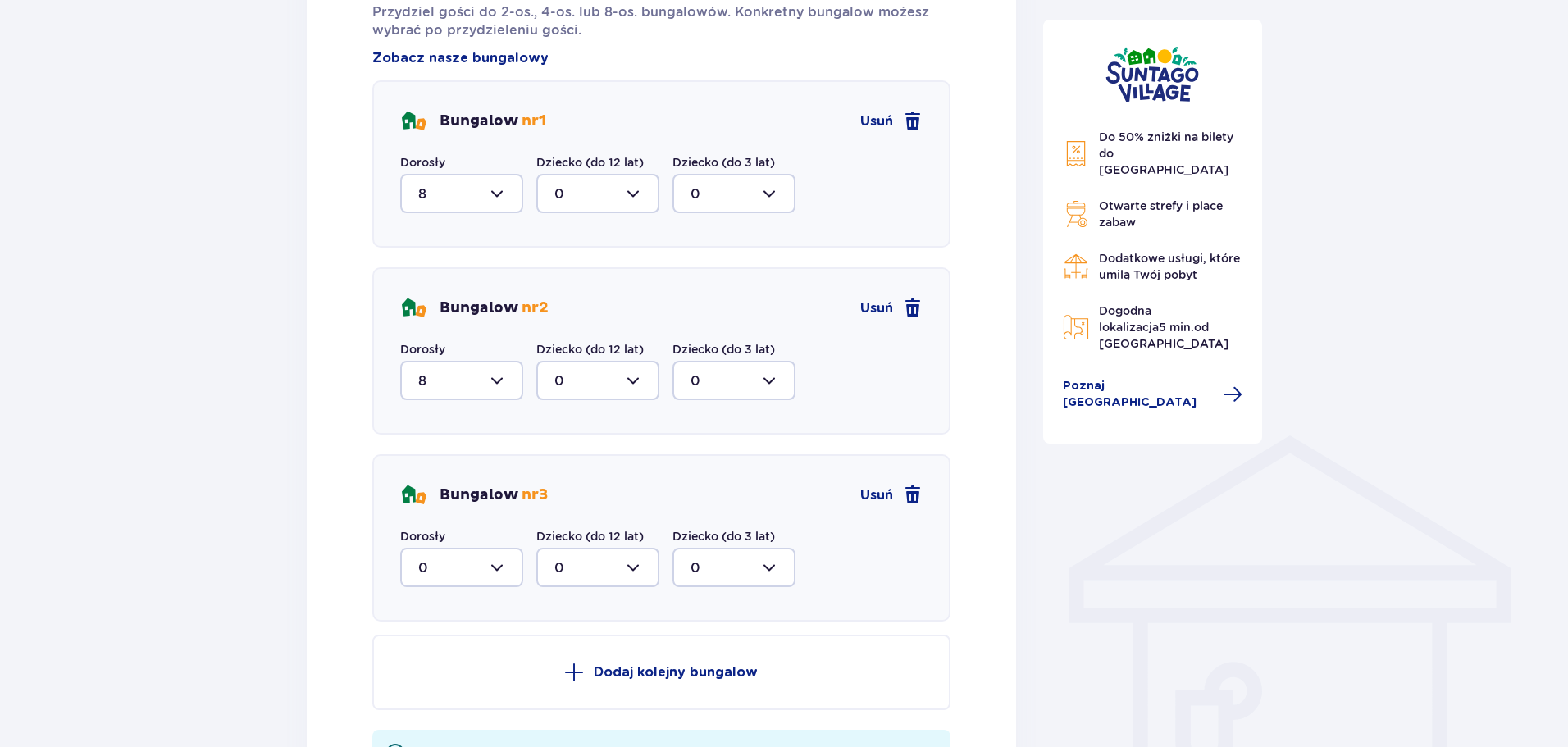
click at [484, 568] on div at bounding box center [462, 567] width 123 height 40
click at [421, 687] on p "2" at bounding box center [422, 685] width 8 height 18
type input "2"
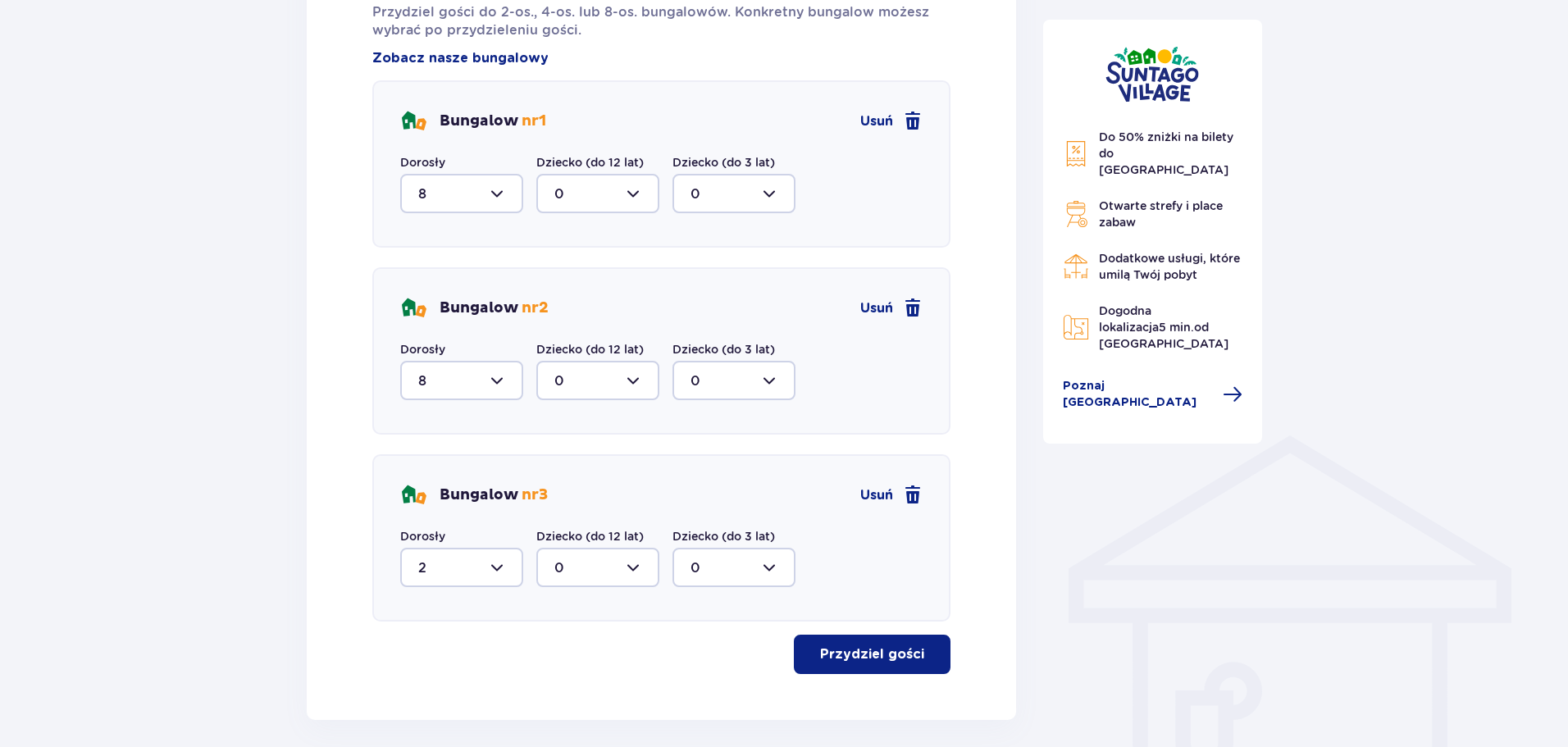
click at [843, 656] on p "Przydziel gości" at bounding box center [872, 654] width 104 height 18
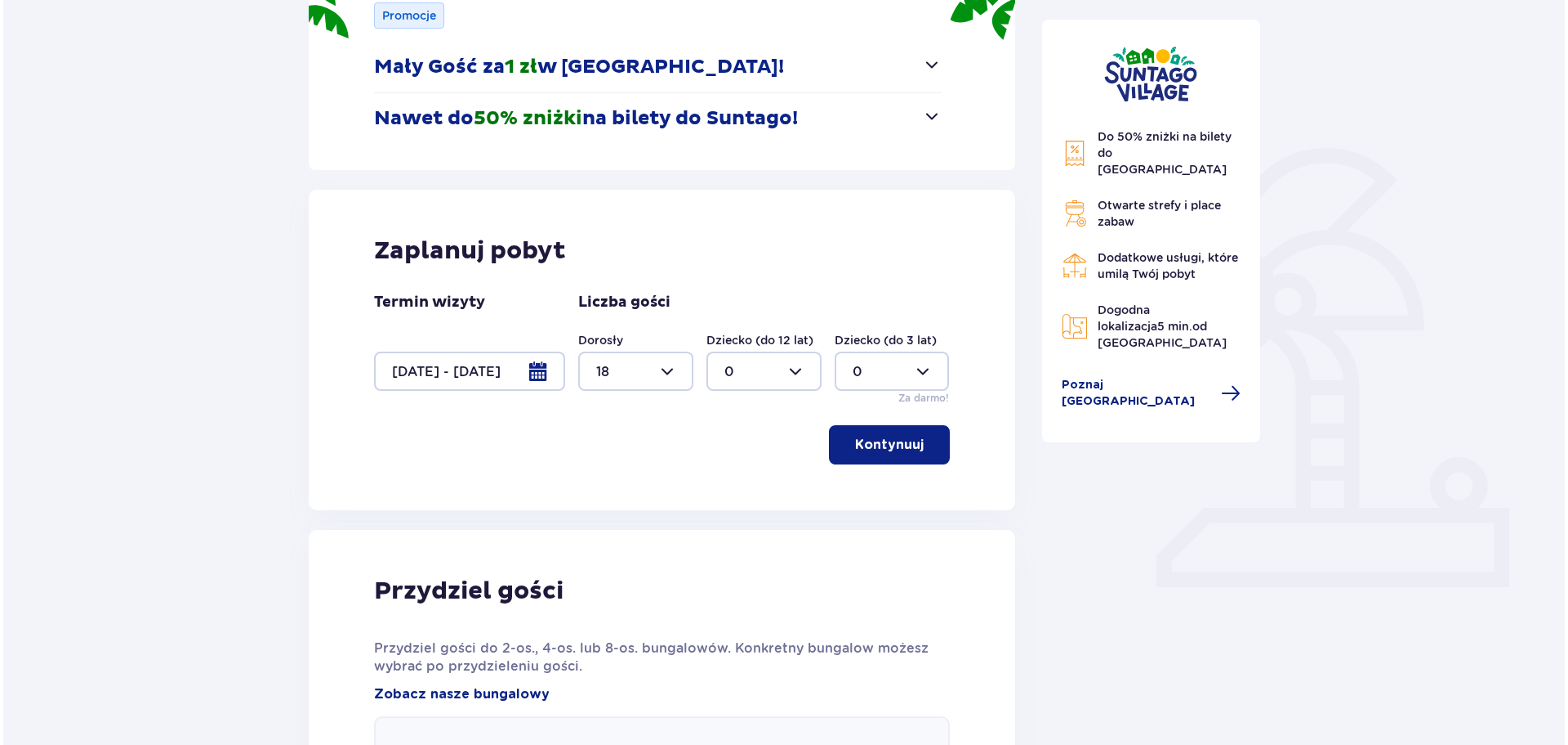
scroll to position [350, 0]
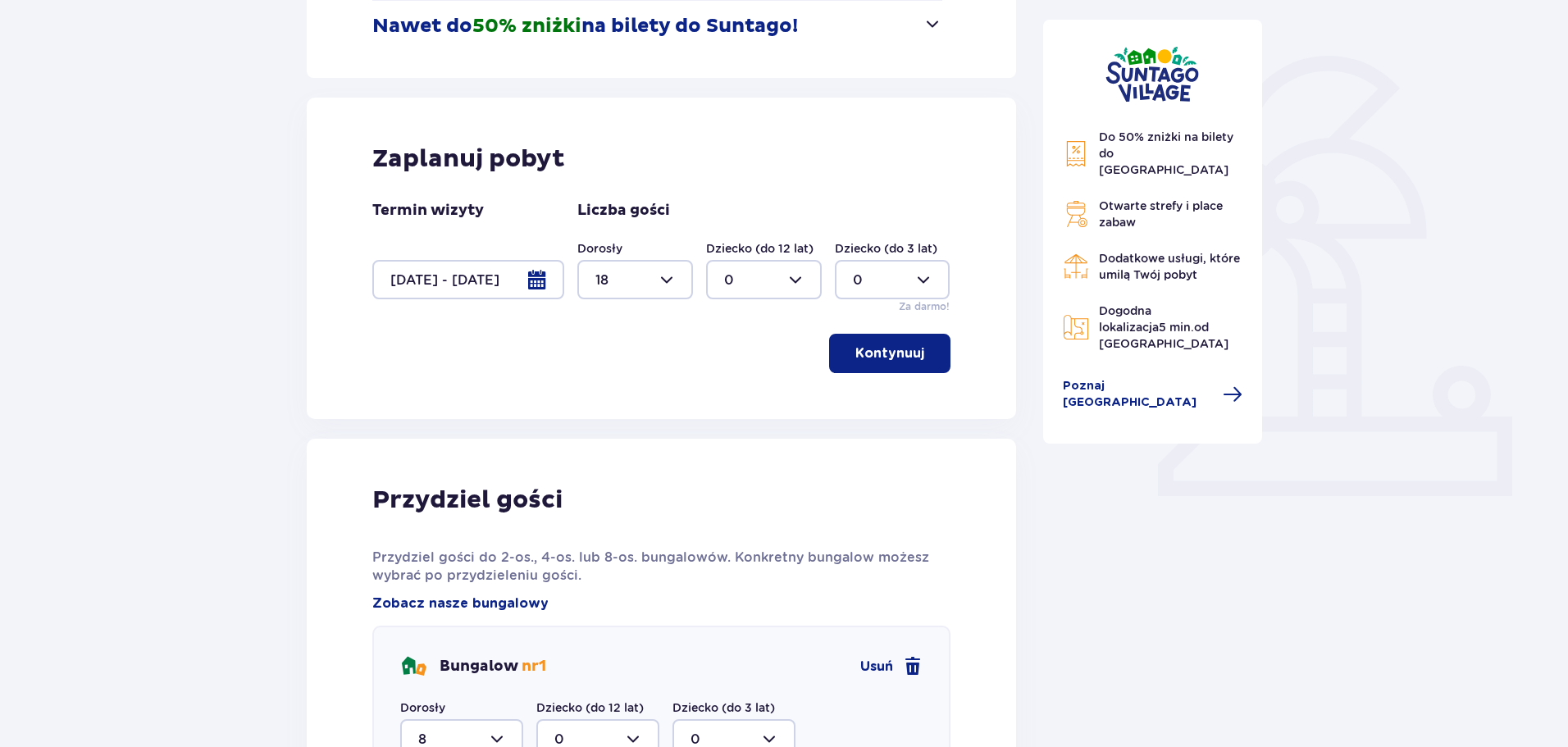
click at [528, 277] on div at bounding box center [468, 279] width 192 height 40
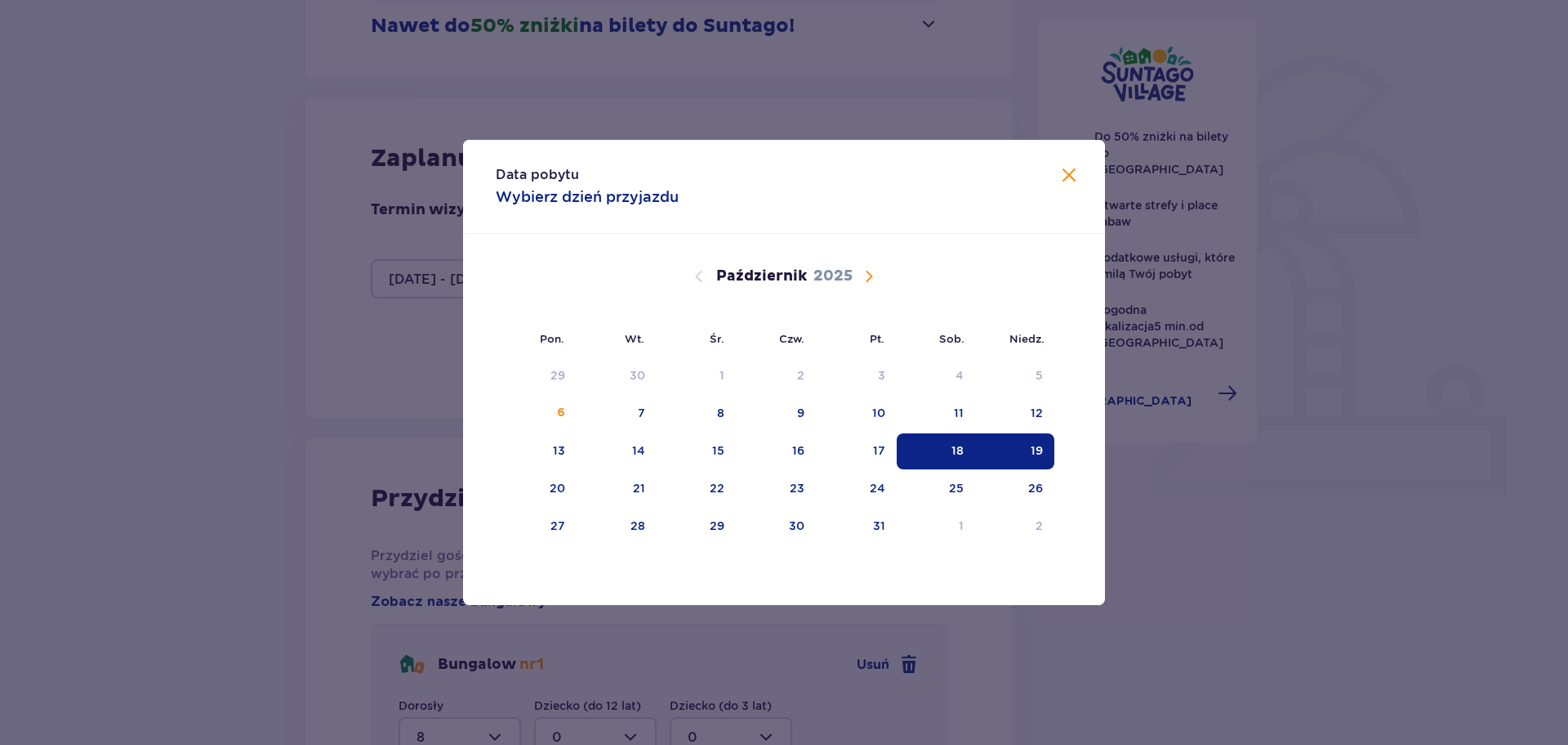
click at [866, 280] on span "Następny miesiąc" at bounding box center [869, 276] width 19 height 19
click at [936, 490] on div "22" at bounding box center [934, 488] width 79 height 36
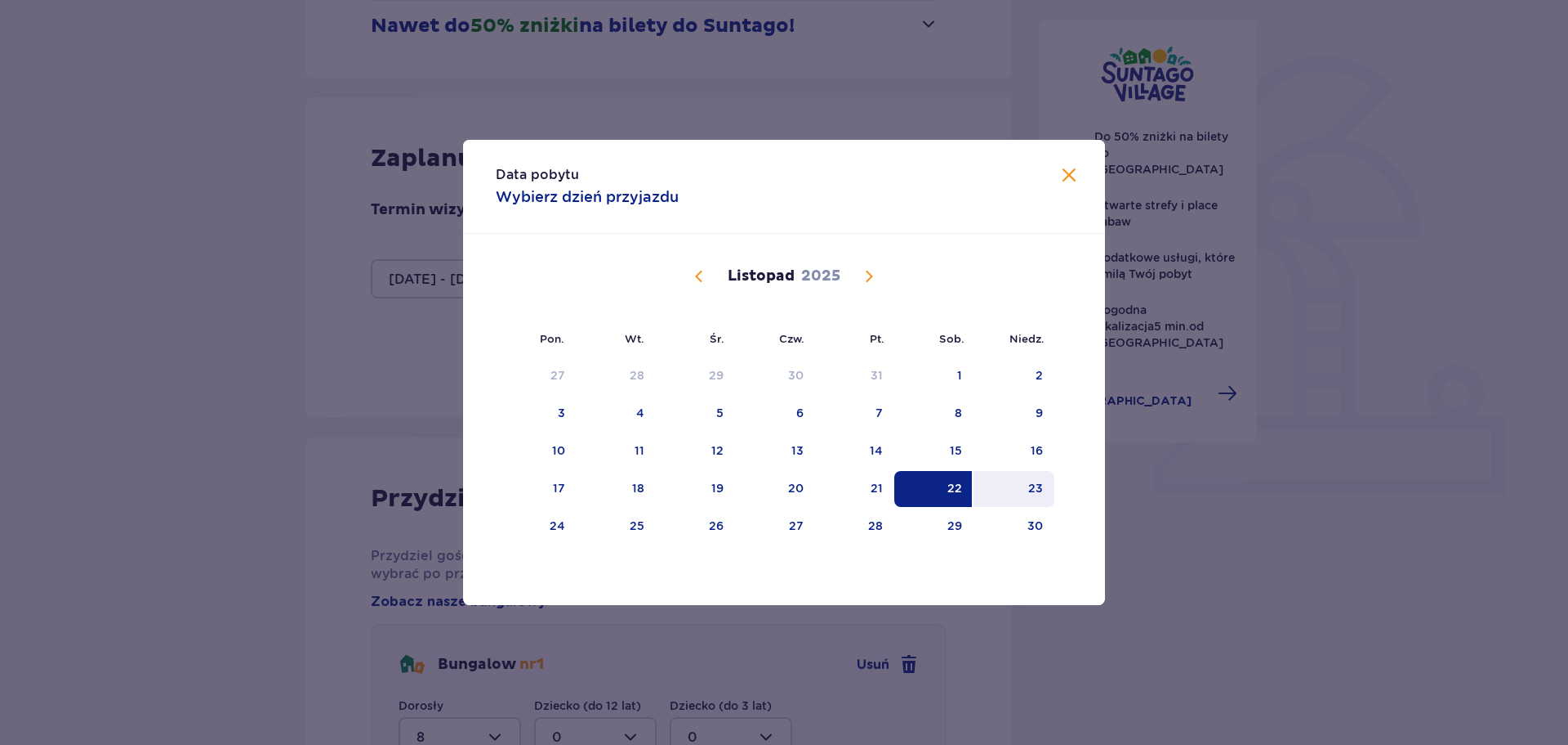
click at [1036, 498] on div "23" at bounding box center [1014, 488] width 81 height 36
type input "22.11.25 - 23.11.25"
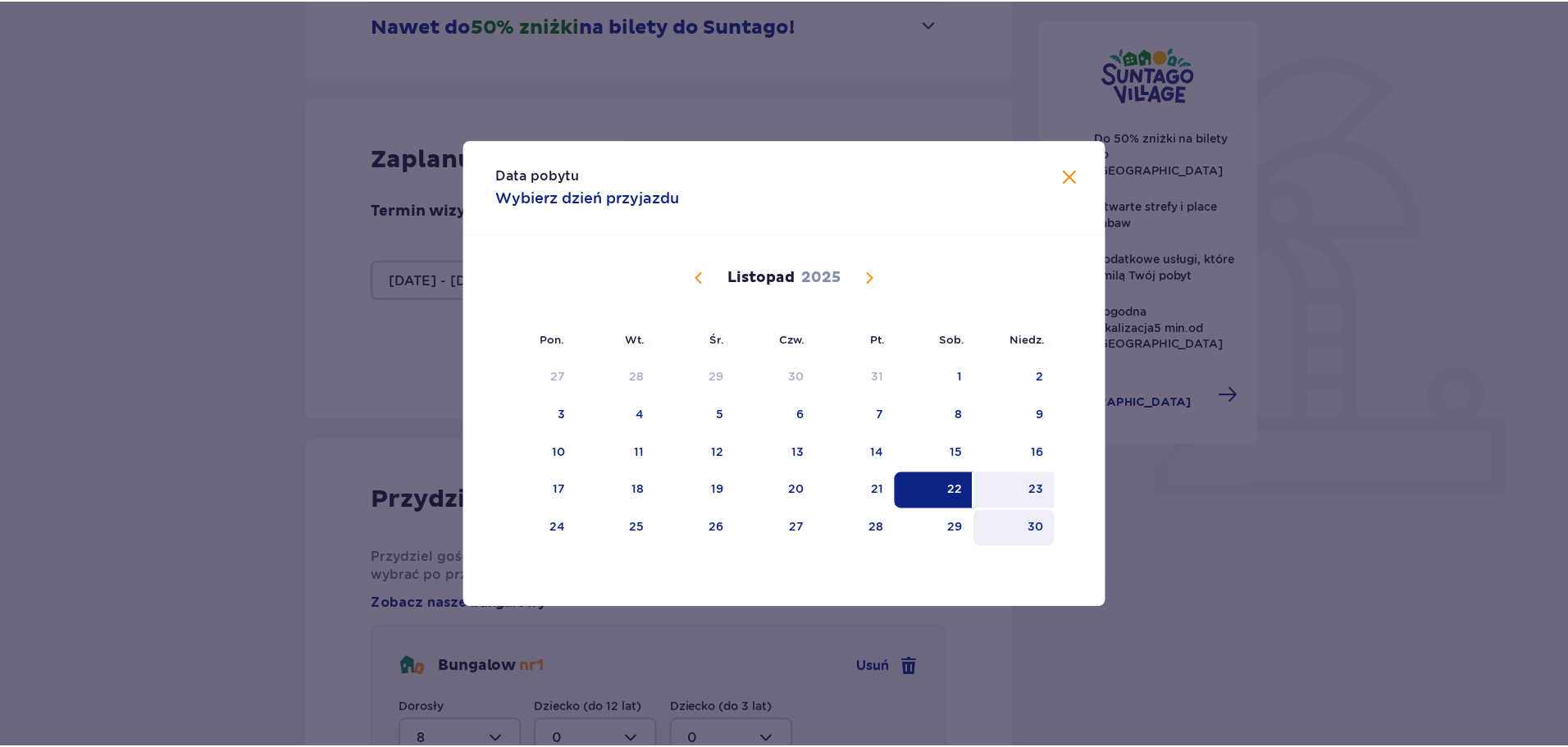
scroll to position [164, 0]
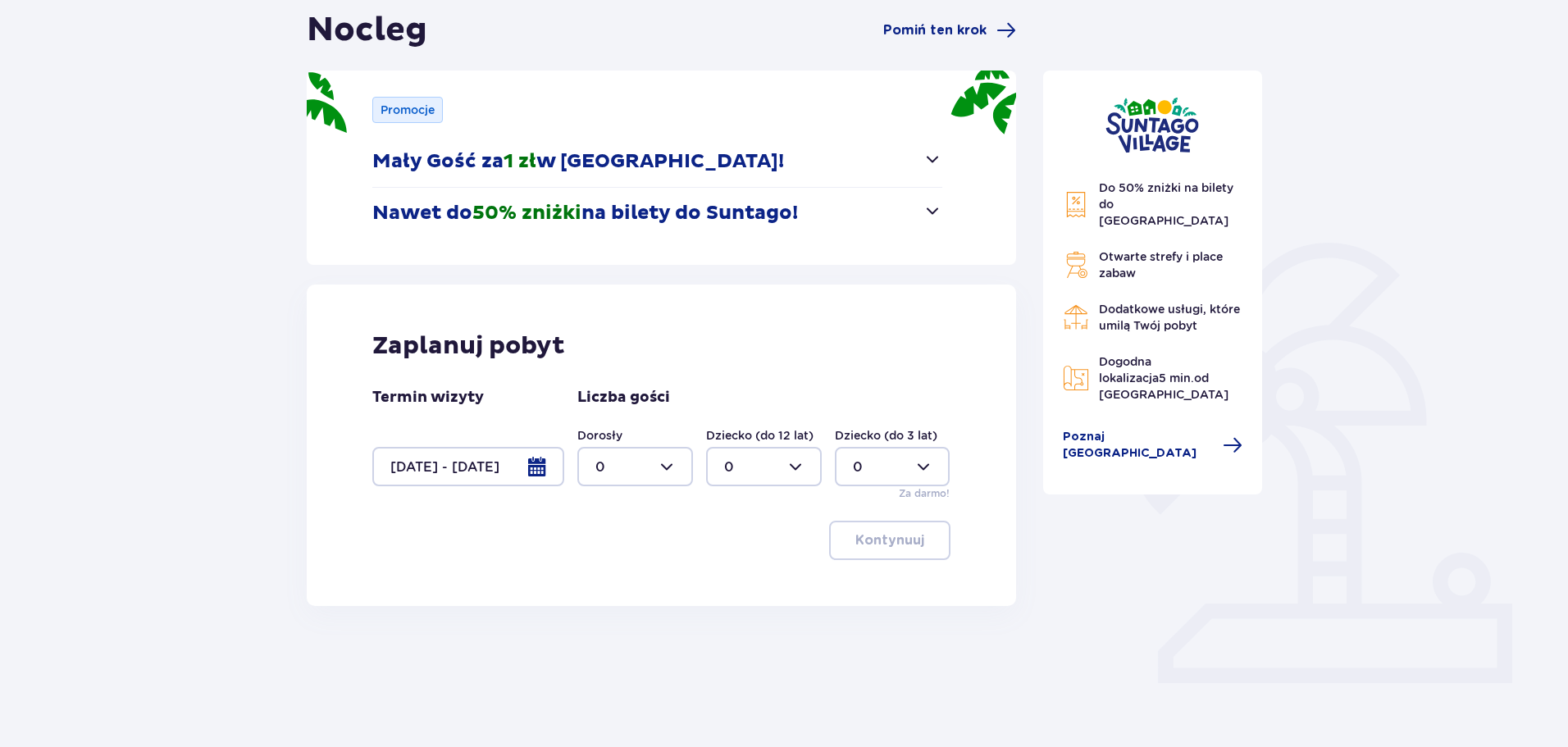
click at [676, 459] on div at bounding box center [635, 466] width 115 height 40
click at [597, 585] on p "8" at bounding box center [599, 585] width 8 height 18
type input "8"
click at [895, 540] on p "Kontynuuj" at bounding box center [889, 540] width 69 height 18
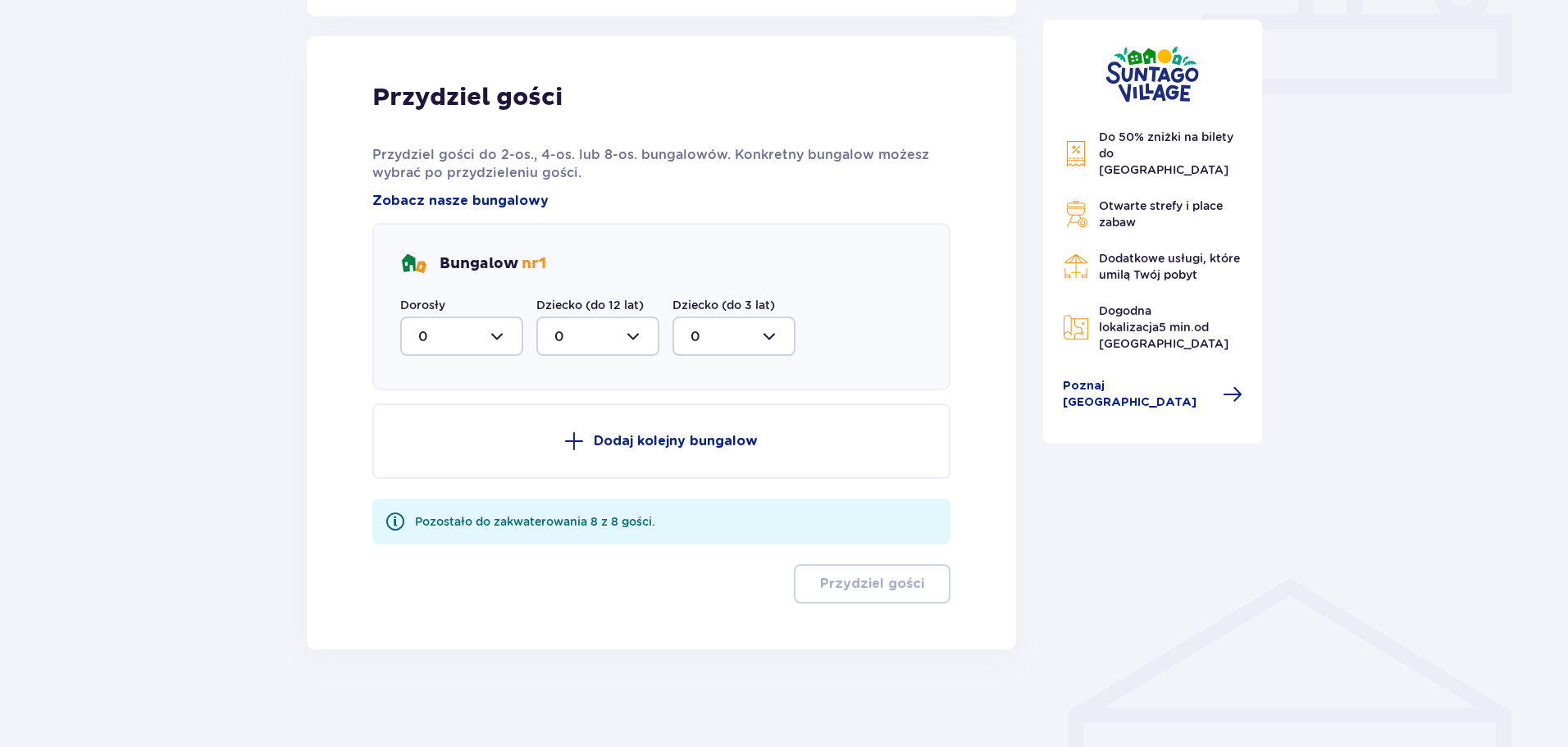
scroll to position [754, 0]
click at [480, 333] on div at bounding box center [462, 335] width 123 height 40
click at [417, 495] on span "8" at bounding box center [461, 494] width 120 height 34
type input "8"
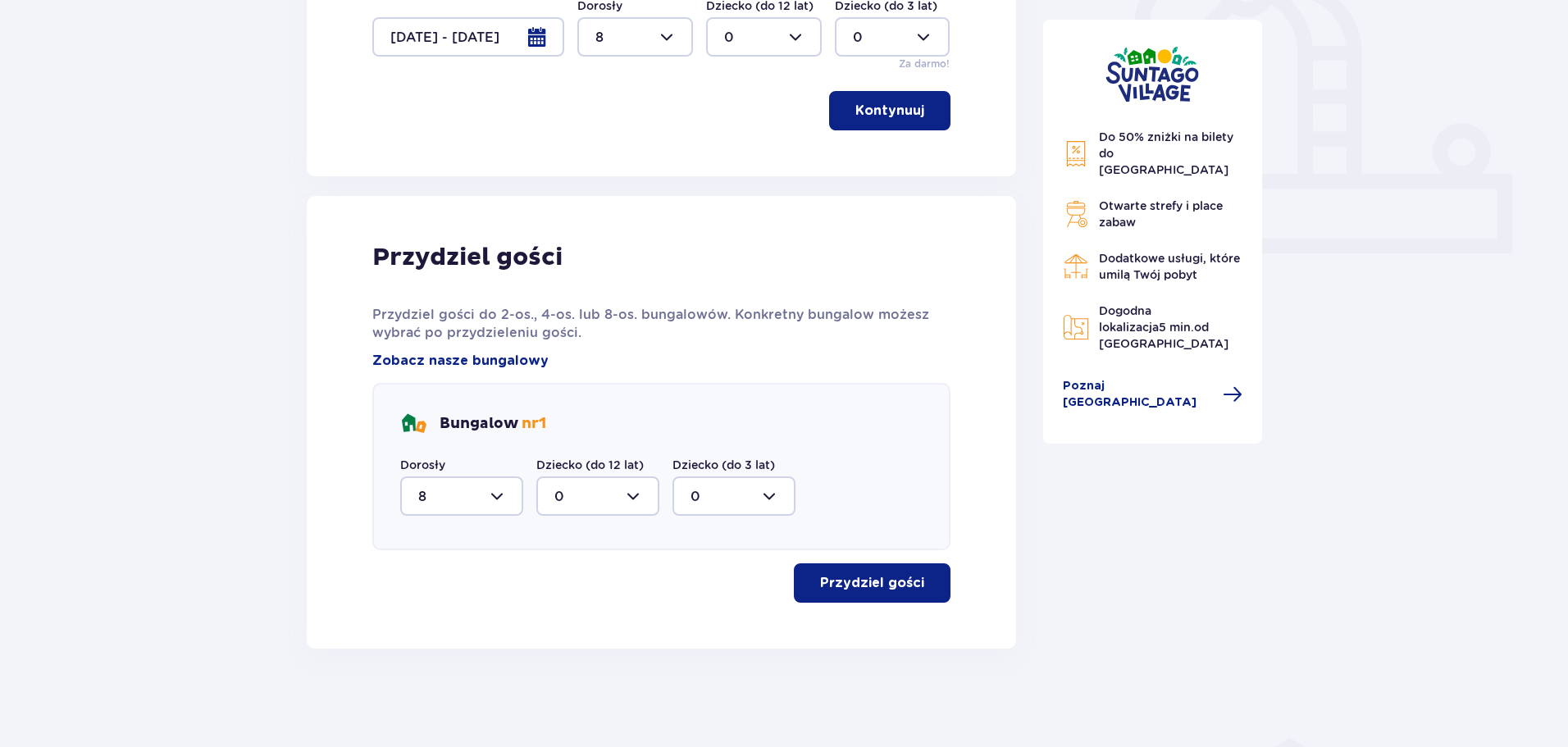
scroll to position [593, 0]
click at [894, 576] on p "Przydziel gości" at bounding box center [872, 582] width 104 height 18
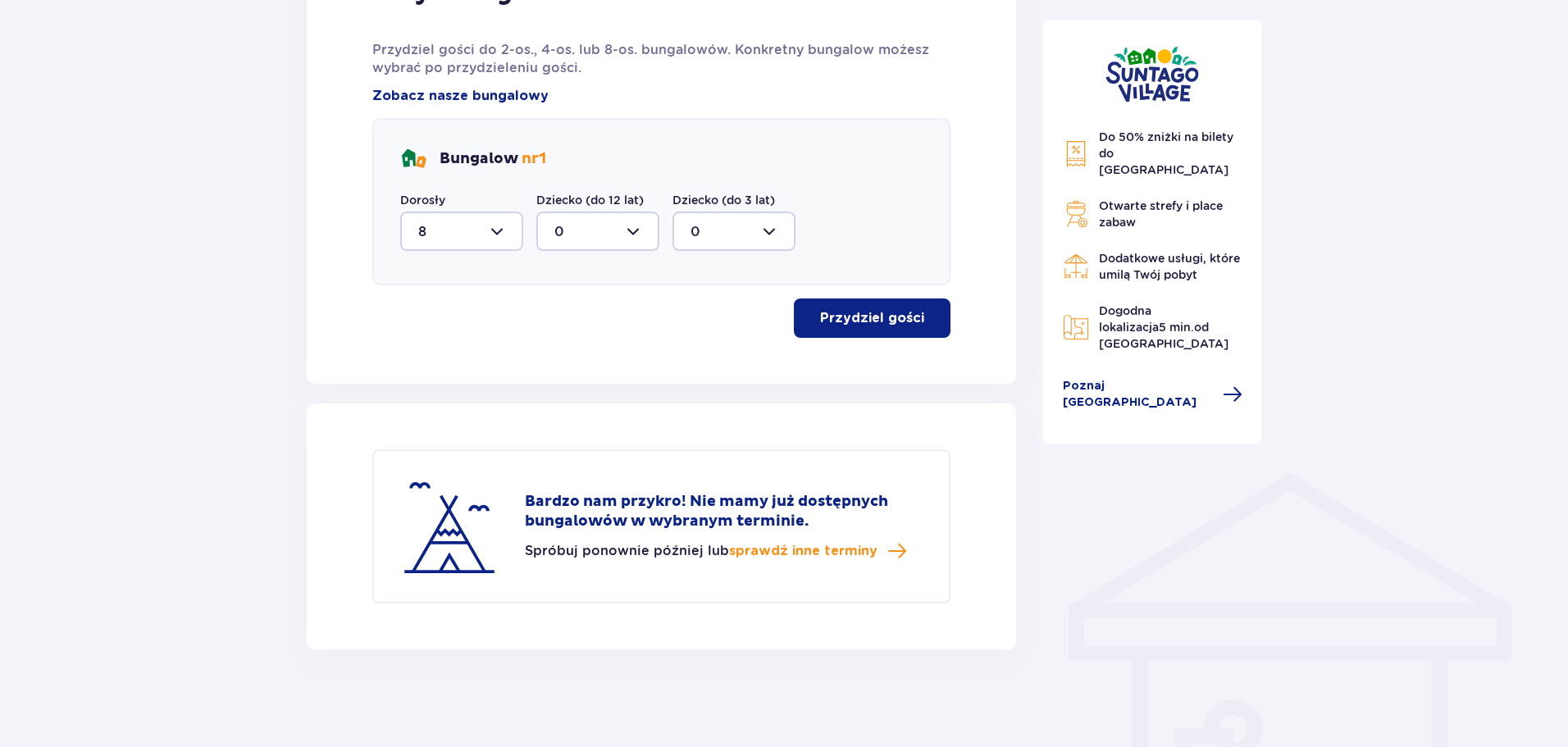
scroll to position [859, 0]
click at [830, 555] on span "sprawdź inne terminy" at bounding box center [803, 550] width 149 height 18
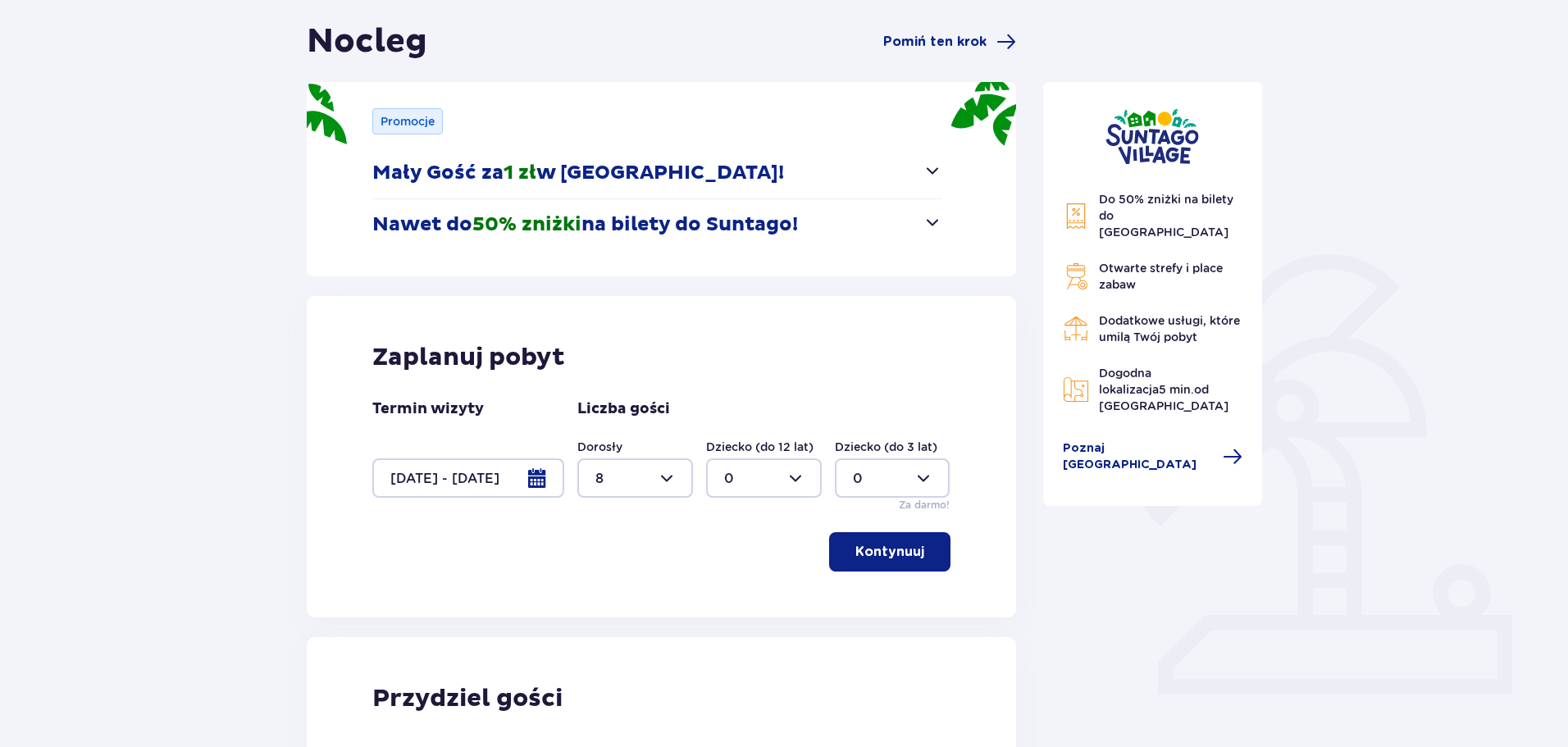
scroll to position [0, 0]
